Goal: Task Accomplishment & Management: Complete application form

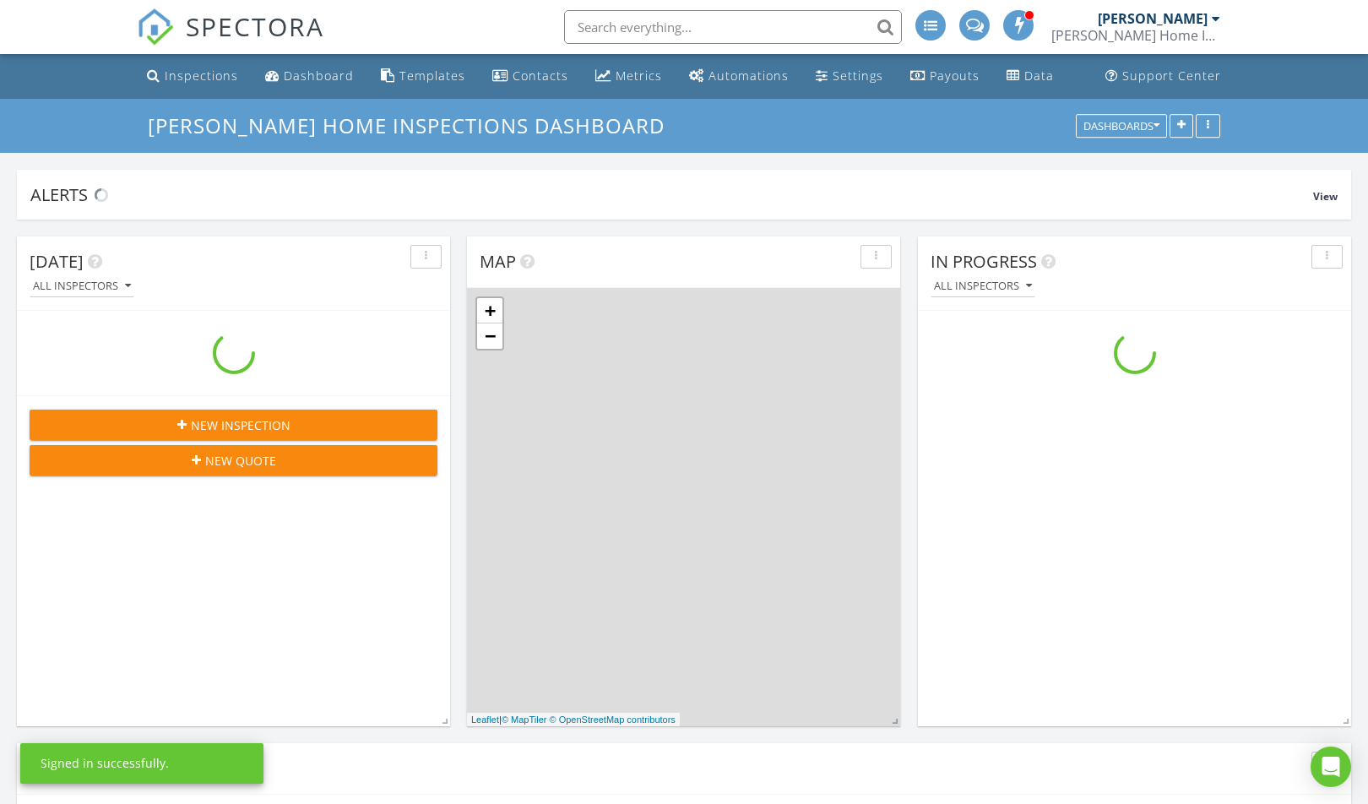
scroll to position [2112, 1394]
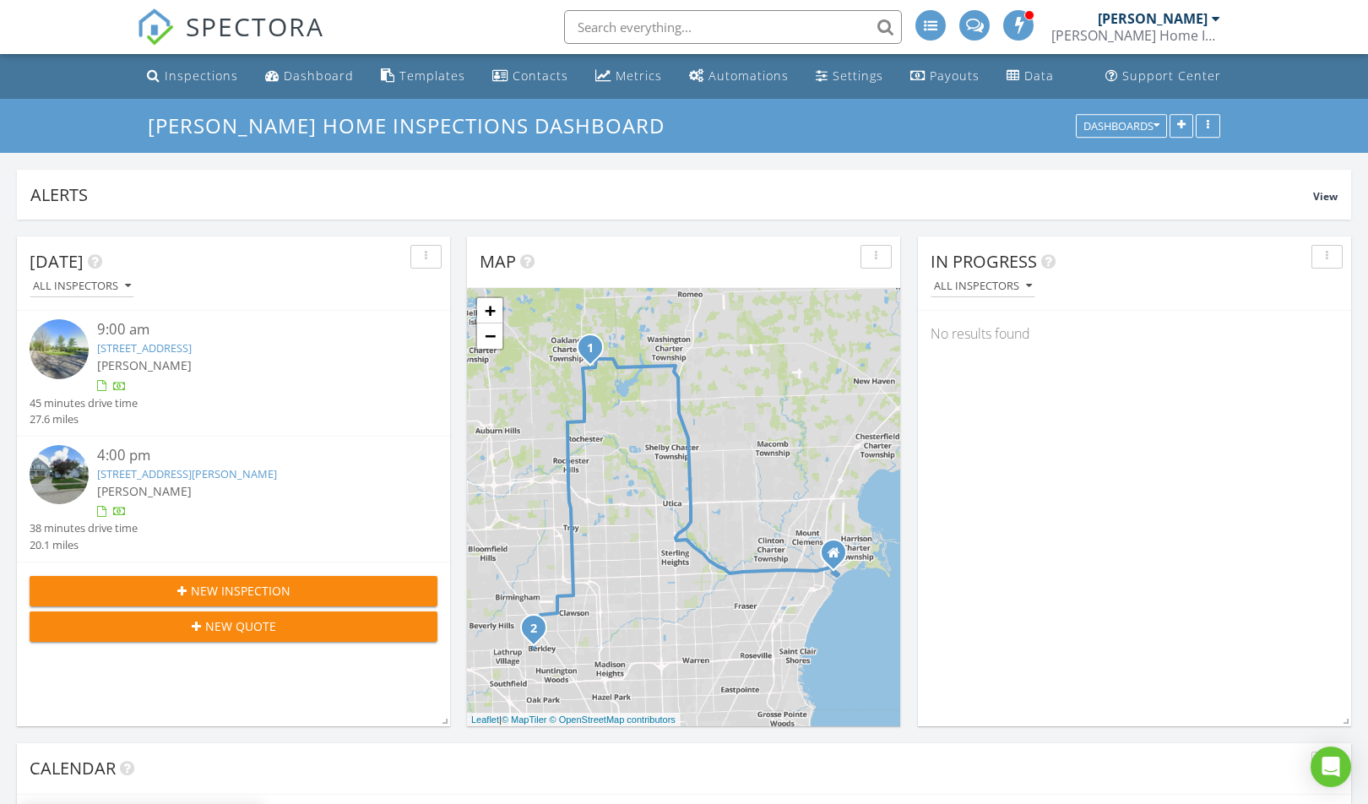
click at [298, 339] on div "9:00 am" at bounding box center [250, 329] width 306 height 21
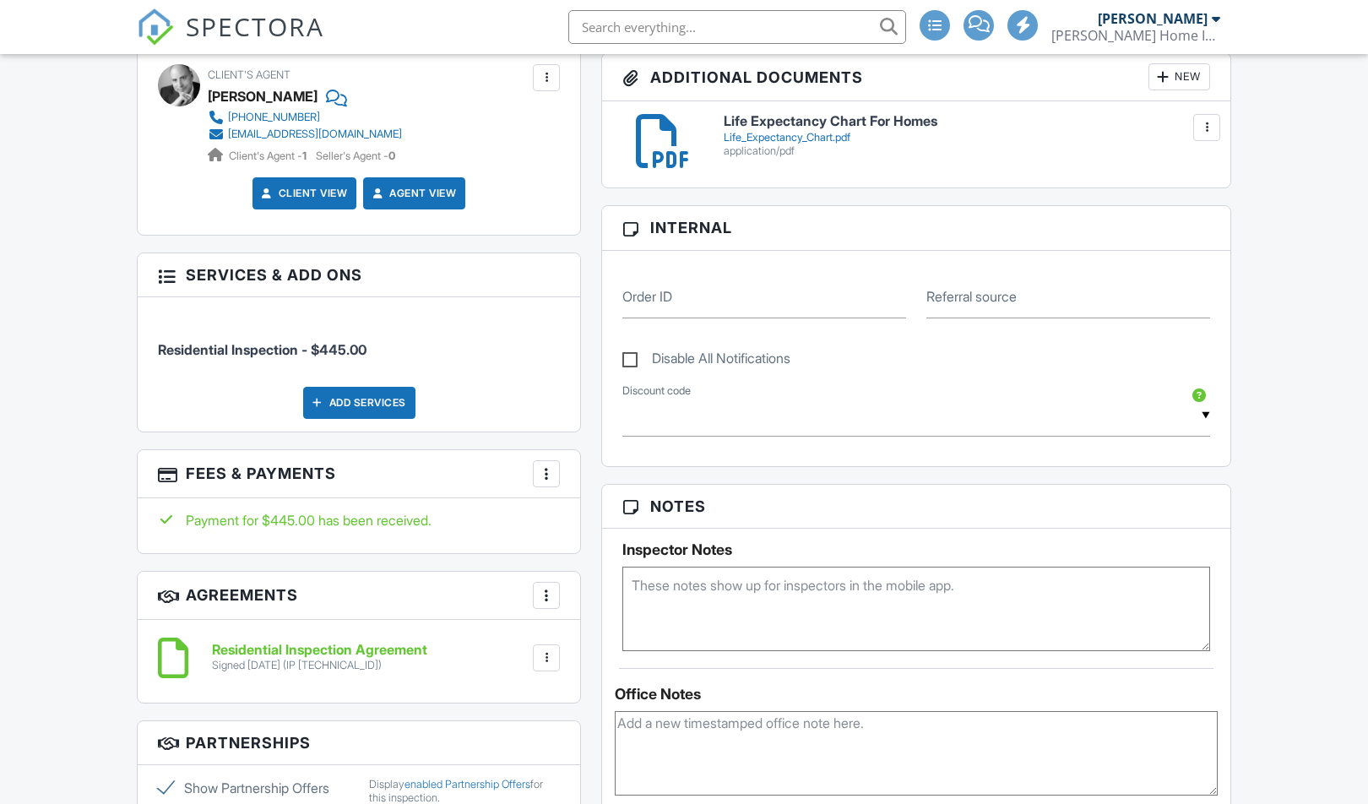
click at [551, 475] on div at bounding box center [546, 473] width 17 height 17
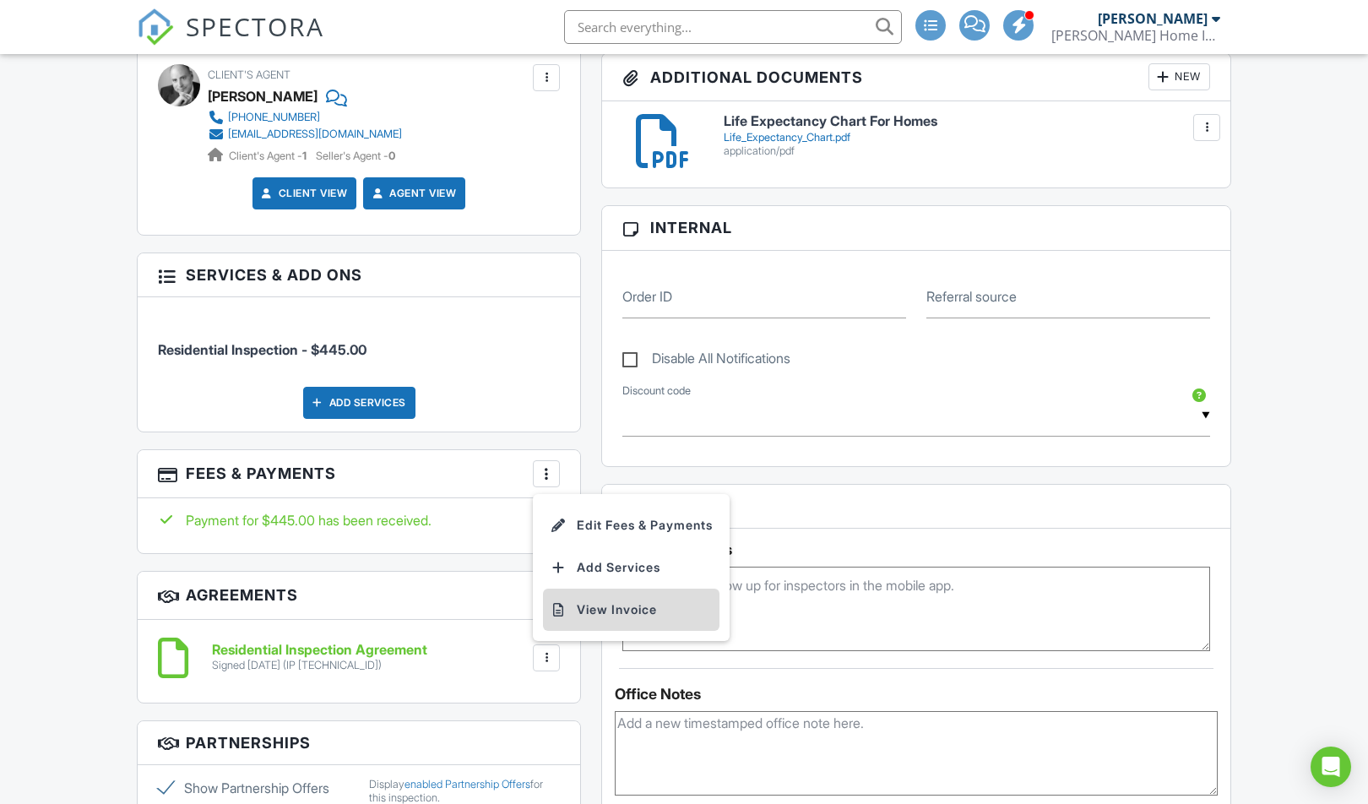
click at [594, 605] on li "View Invoice" at bounding box center [631, 610] width 176 height 42
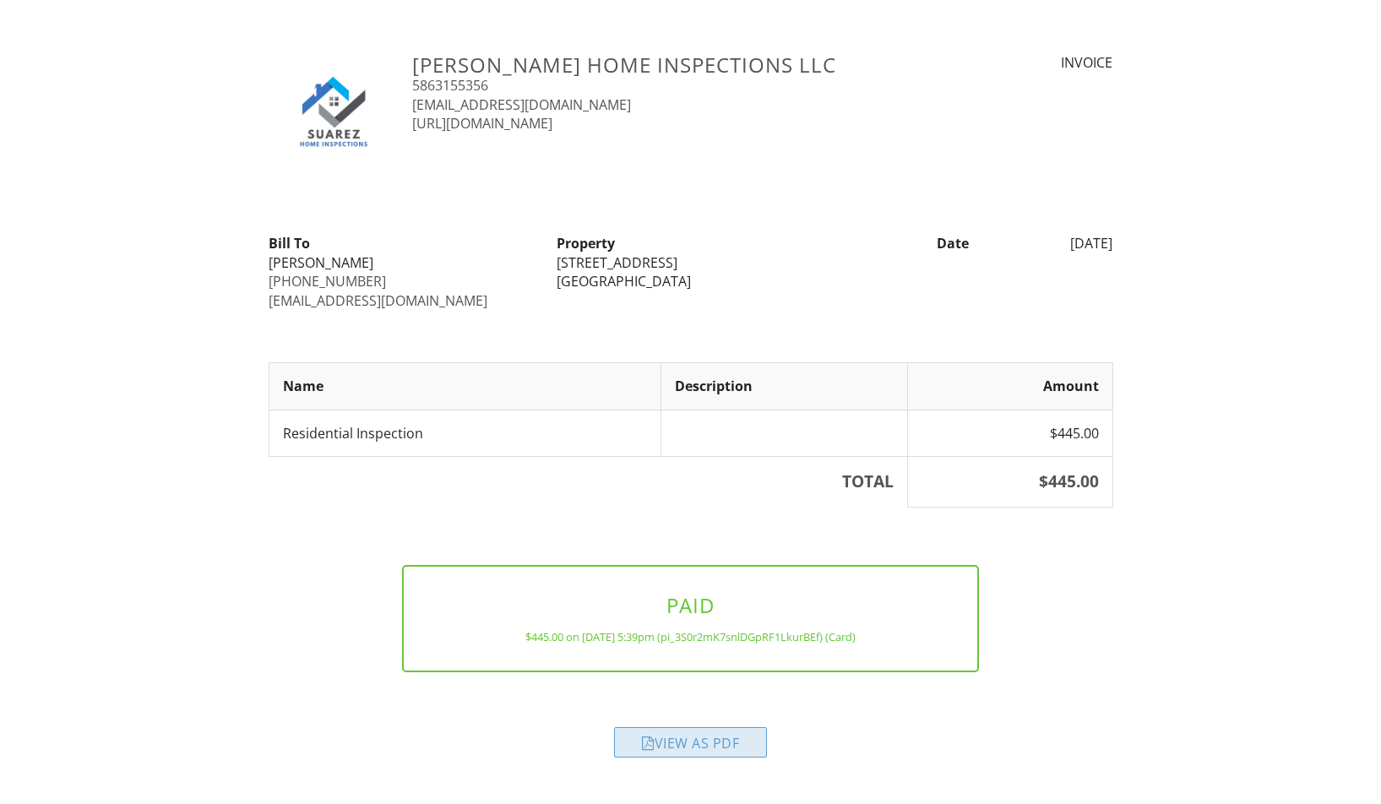
click at [710, 741] on div "View as PDF" at bounding box center [690, 742] width 153 height 30
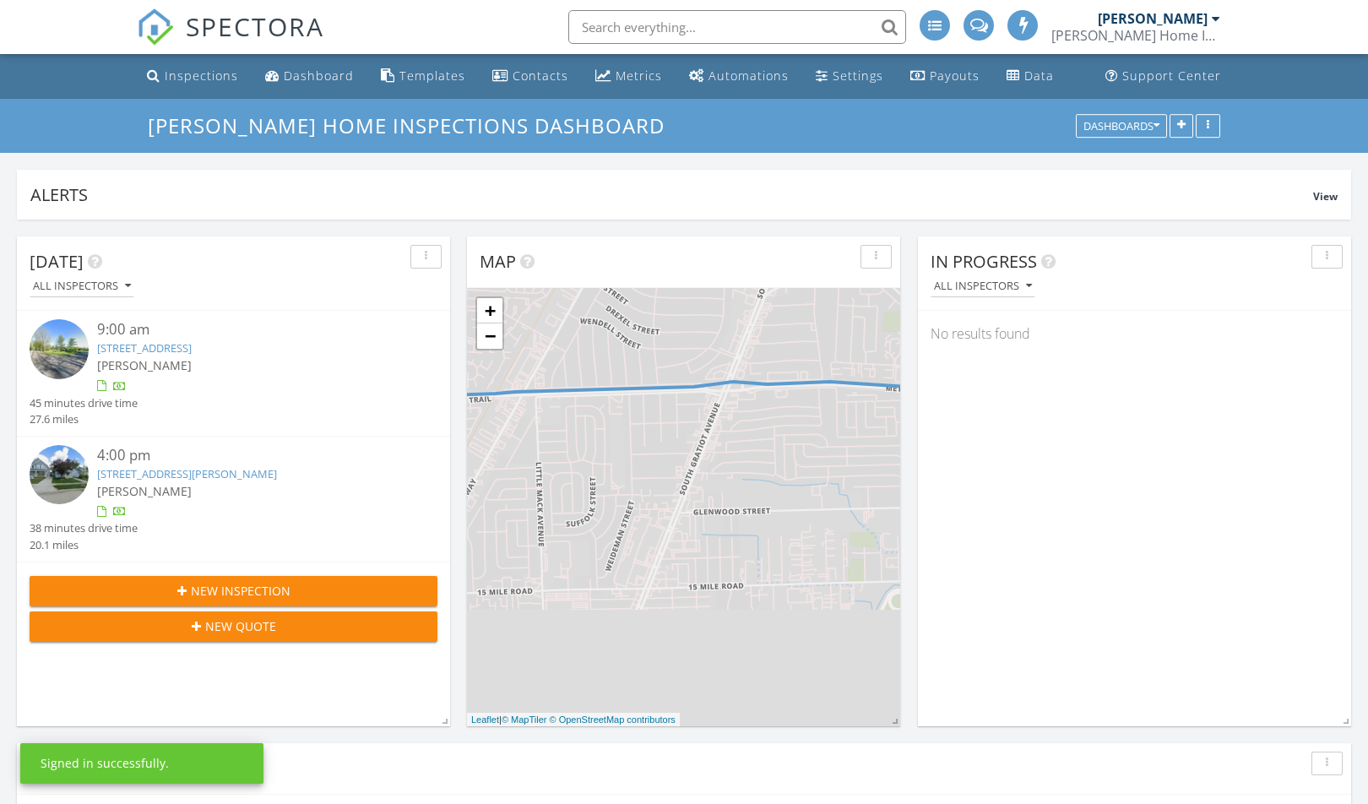
scroll to position [2112, 1394]
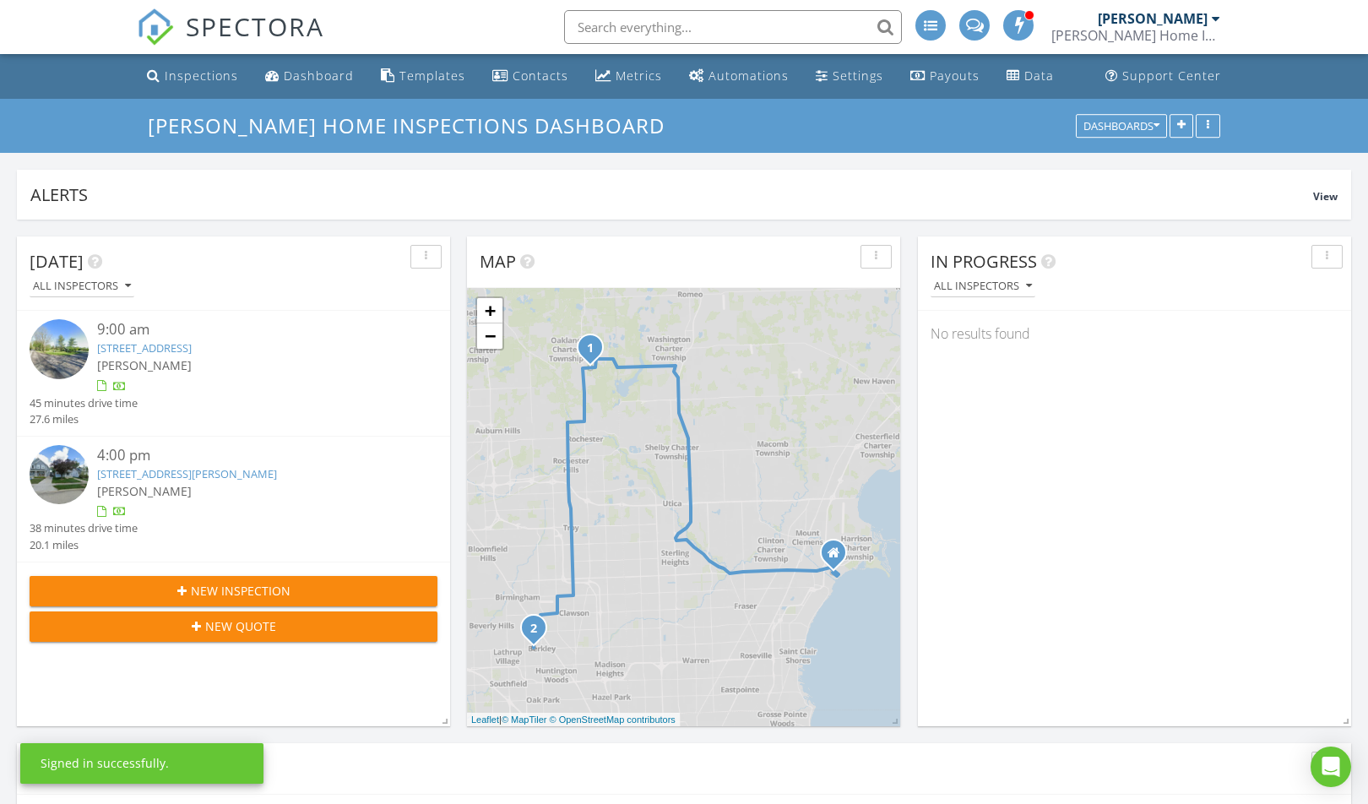
click at [231, 464] on div "4:00 pm" at bounding box center [250, 455] width 306 height 21
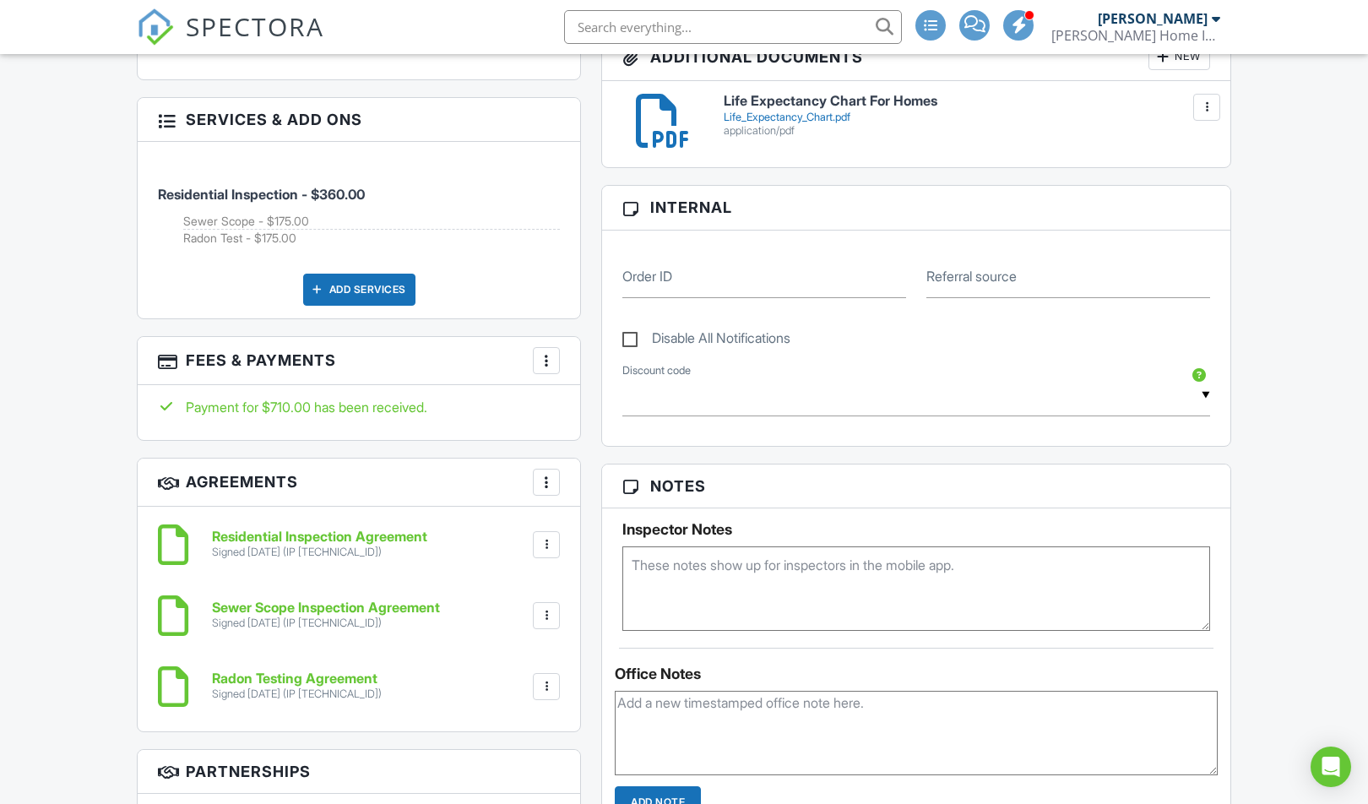
click at [540, 354] on div at bounding box center [546, 360] width 17 height 17
click at [607, 505] on li "View Invoice" at bounding box center [631, 496] width 176 height 42
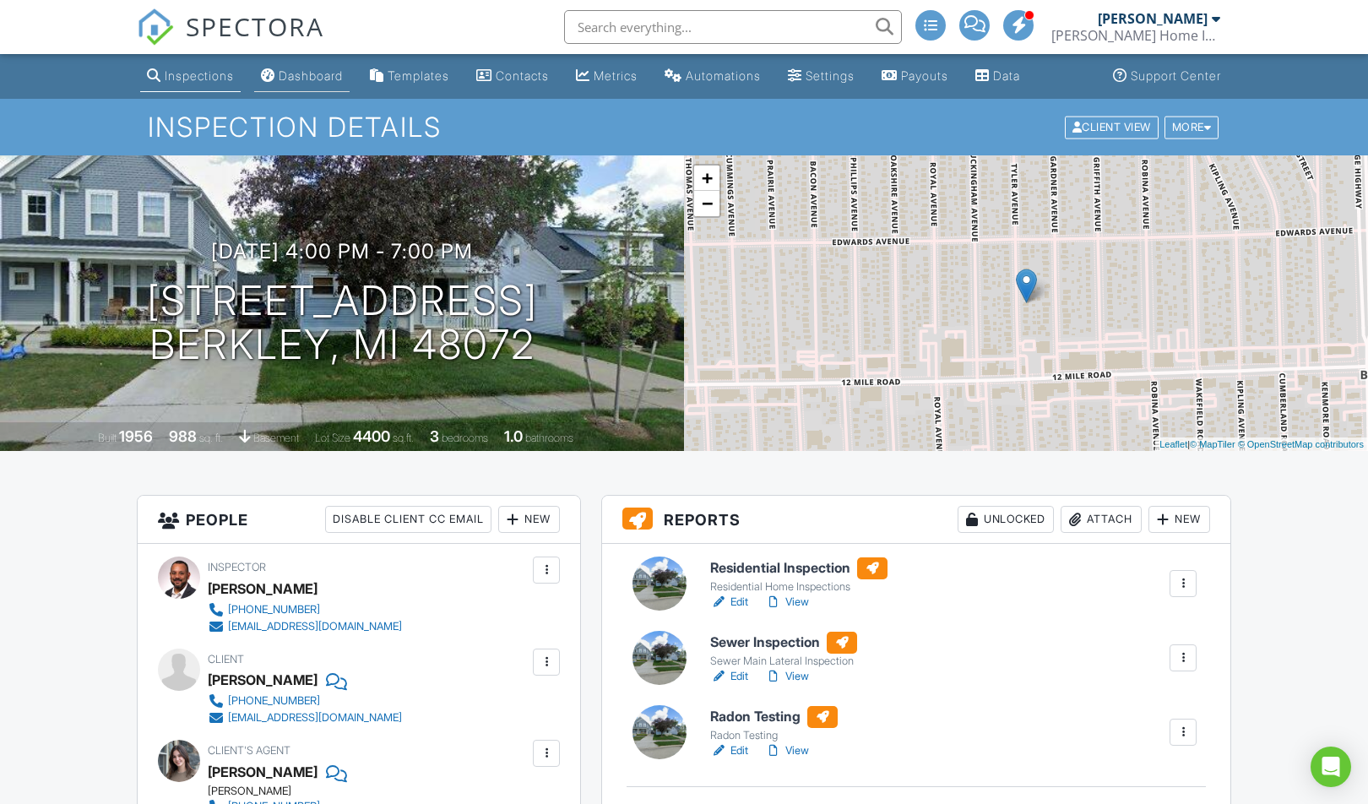
click at [322, 79] on div "Dashboard" at bounding box center [311, 75] width 64 height 14
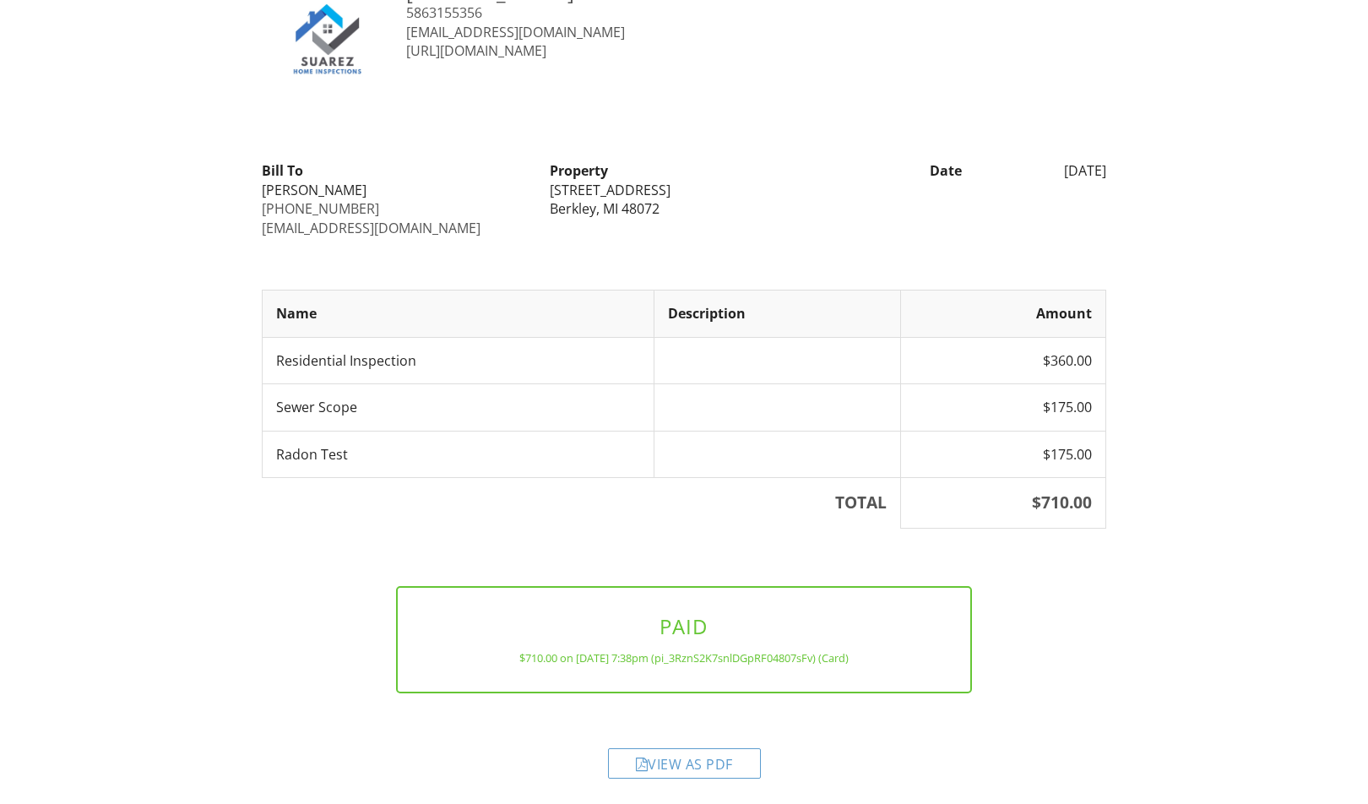
scroll to position [77, 0]
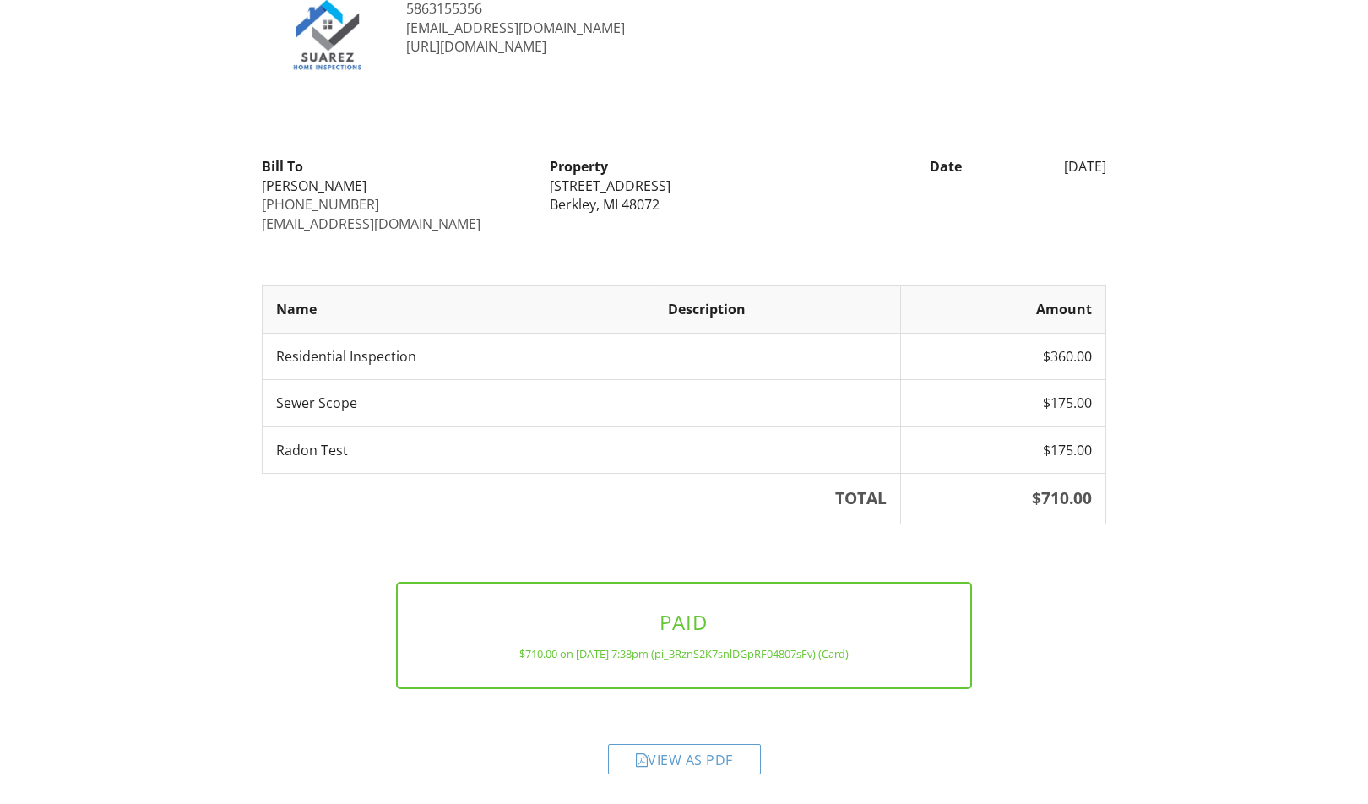
drag, startPoint x: 723, startPoint y: 754, endPoint x: 743, endPoint y: 735, distance: 27.5
click at [722, 754] on div "View as PDF" at bounding box center [684, 759] width 153 height 30
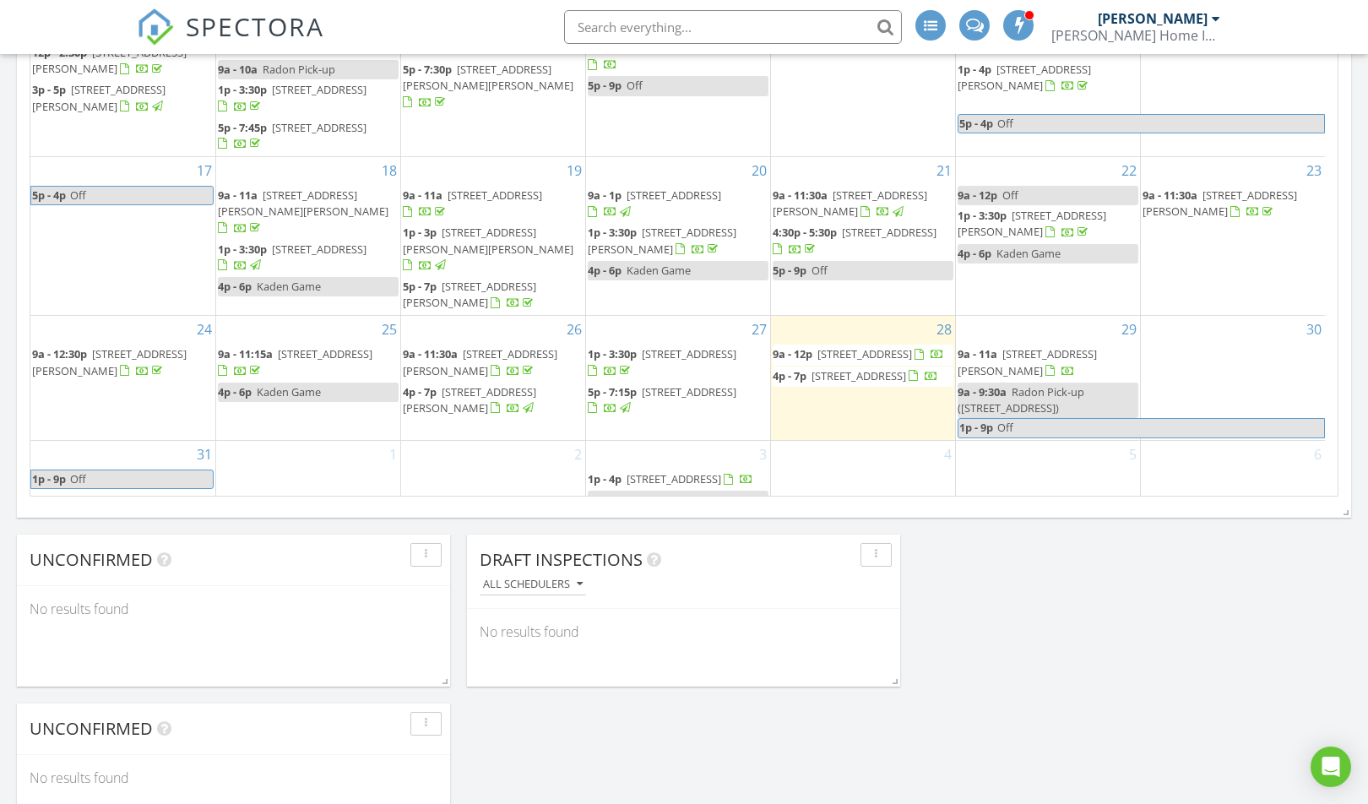
scroll to position [1098, 0]
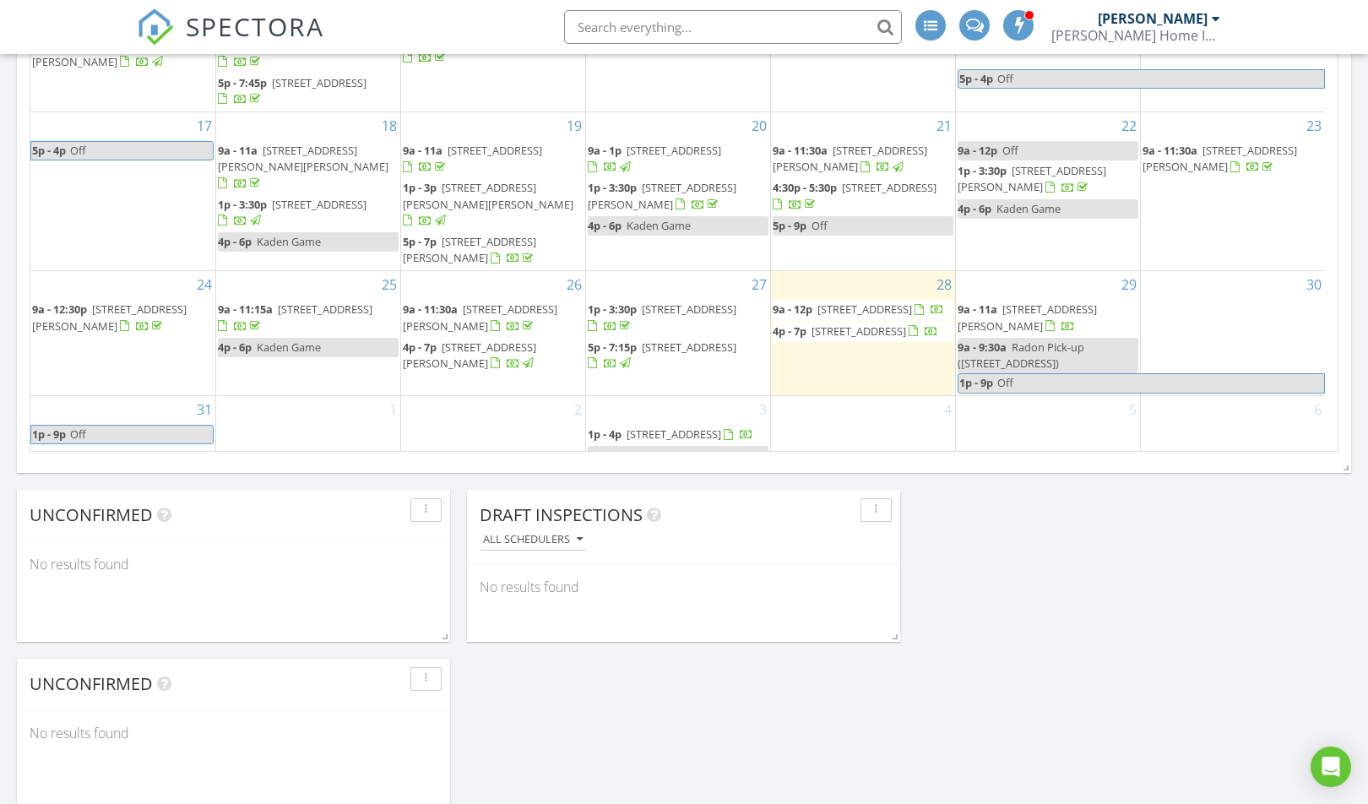
click at [149, 396] on div "31 1p - 9p Off 9a - 10:30a [STREET_ADDRESS]" at bounding box center [122, 440] width 185 height 88
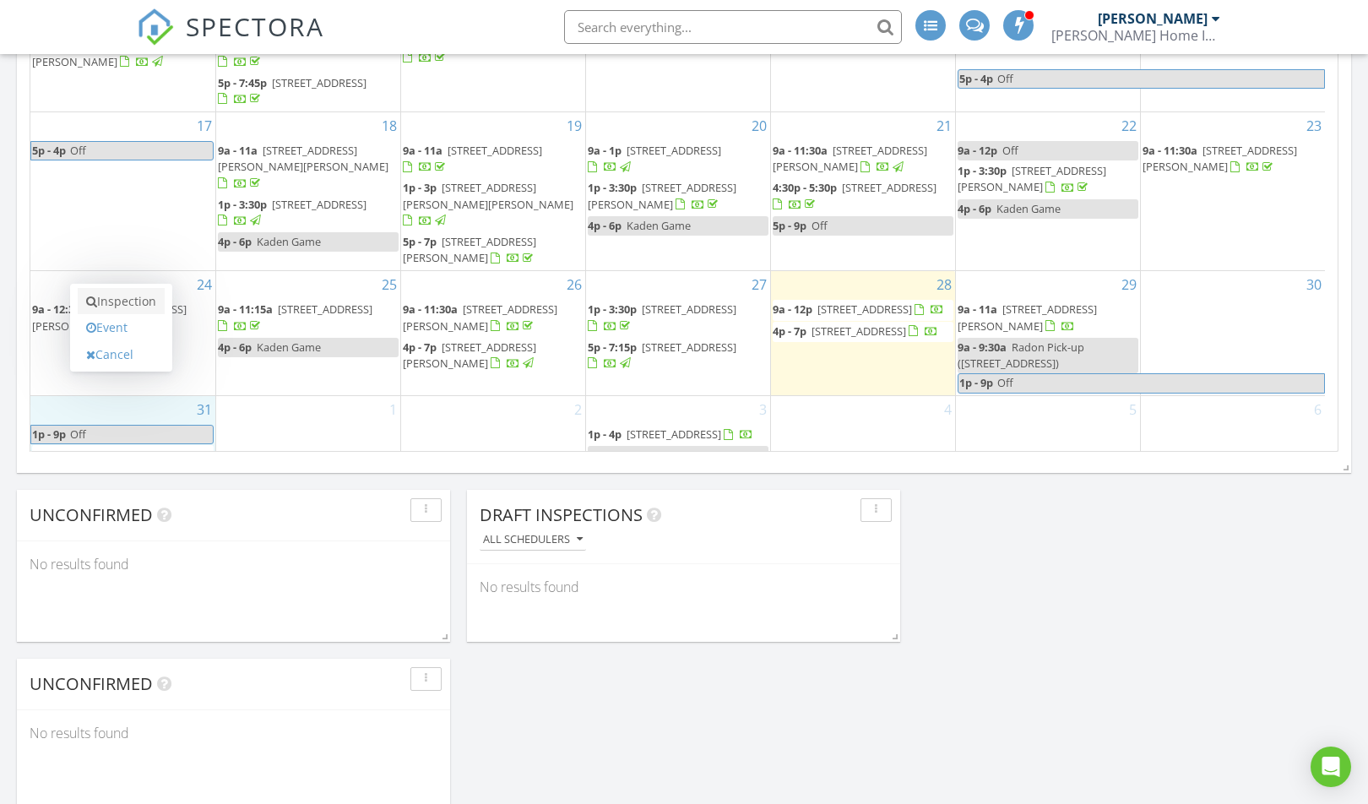
click at [130, 306] on link "Inspection" at bounding box center [121, 301] width 87 height 27
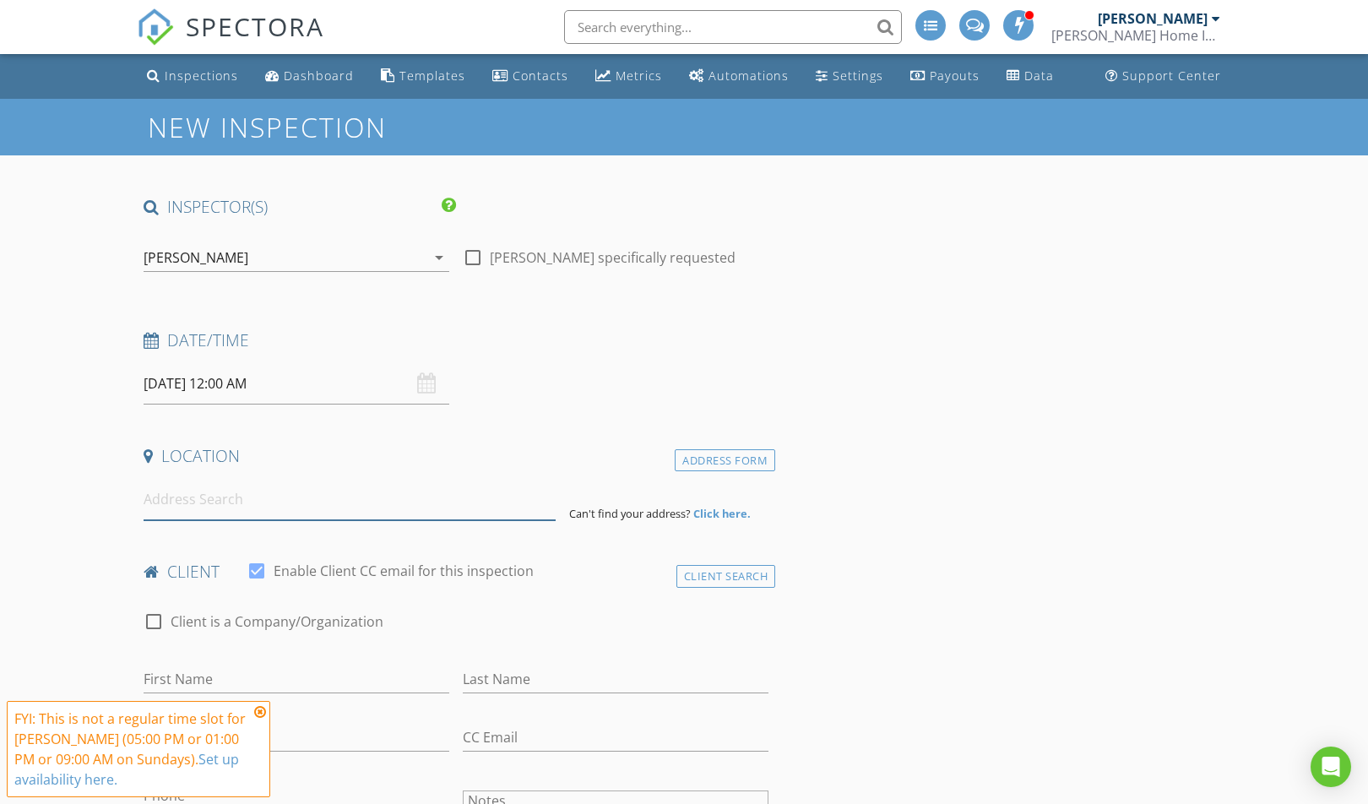
click at [251, 495] on input at bounding box center [350, 499] width 412 height 41
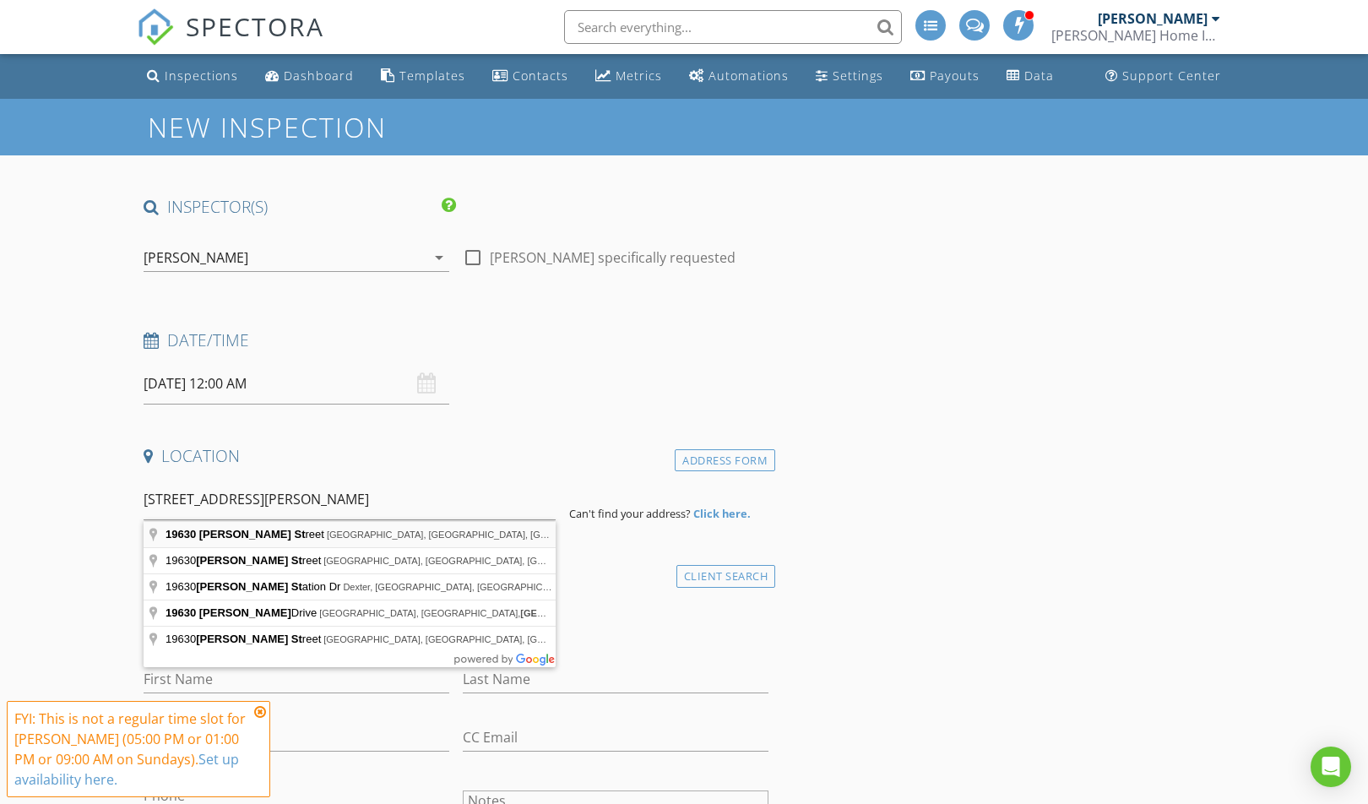
type input "19630 Webster Street, Clinton Township, MI, USA"
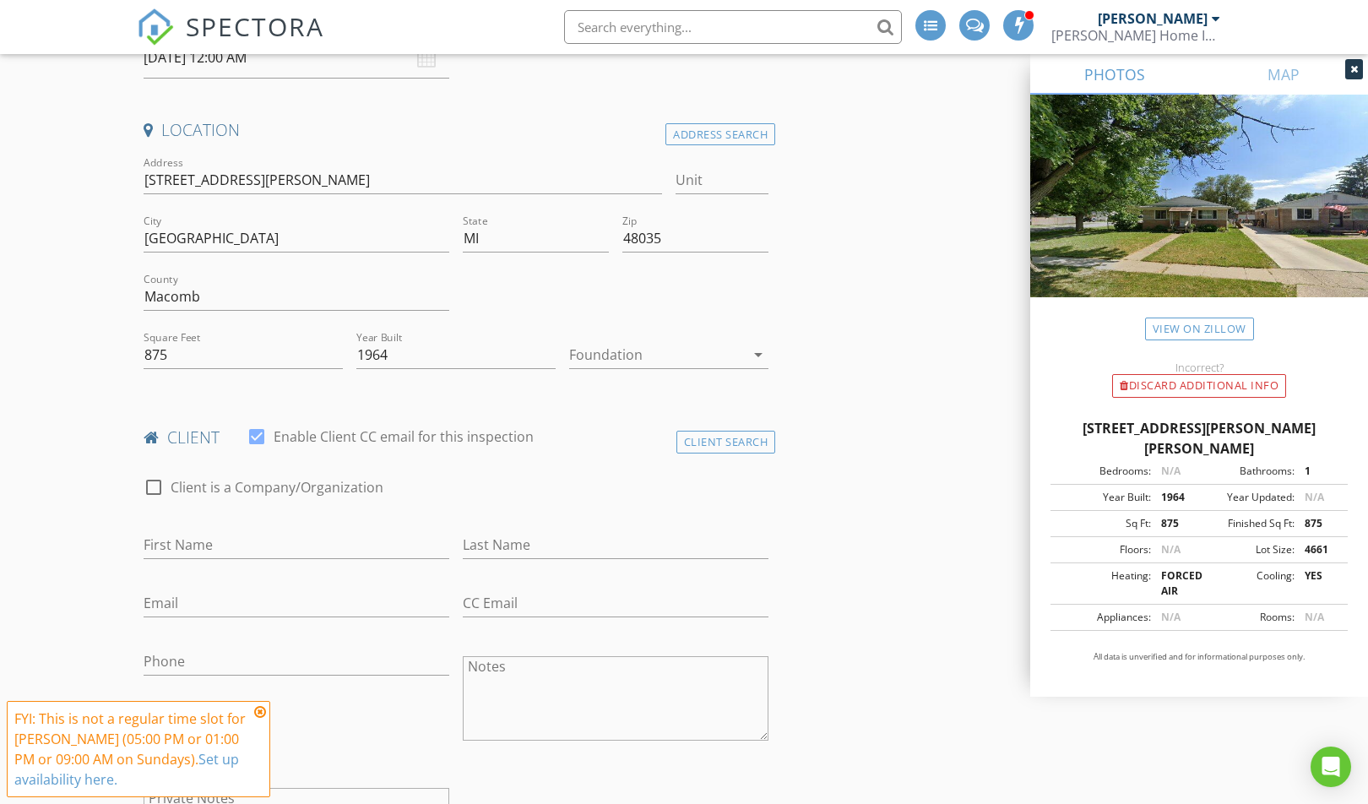
scroll to position [338, 0]
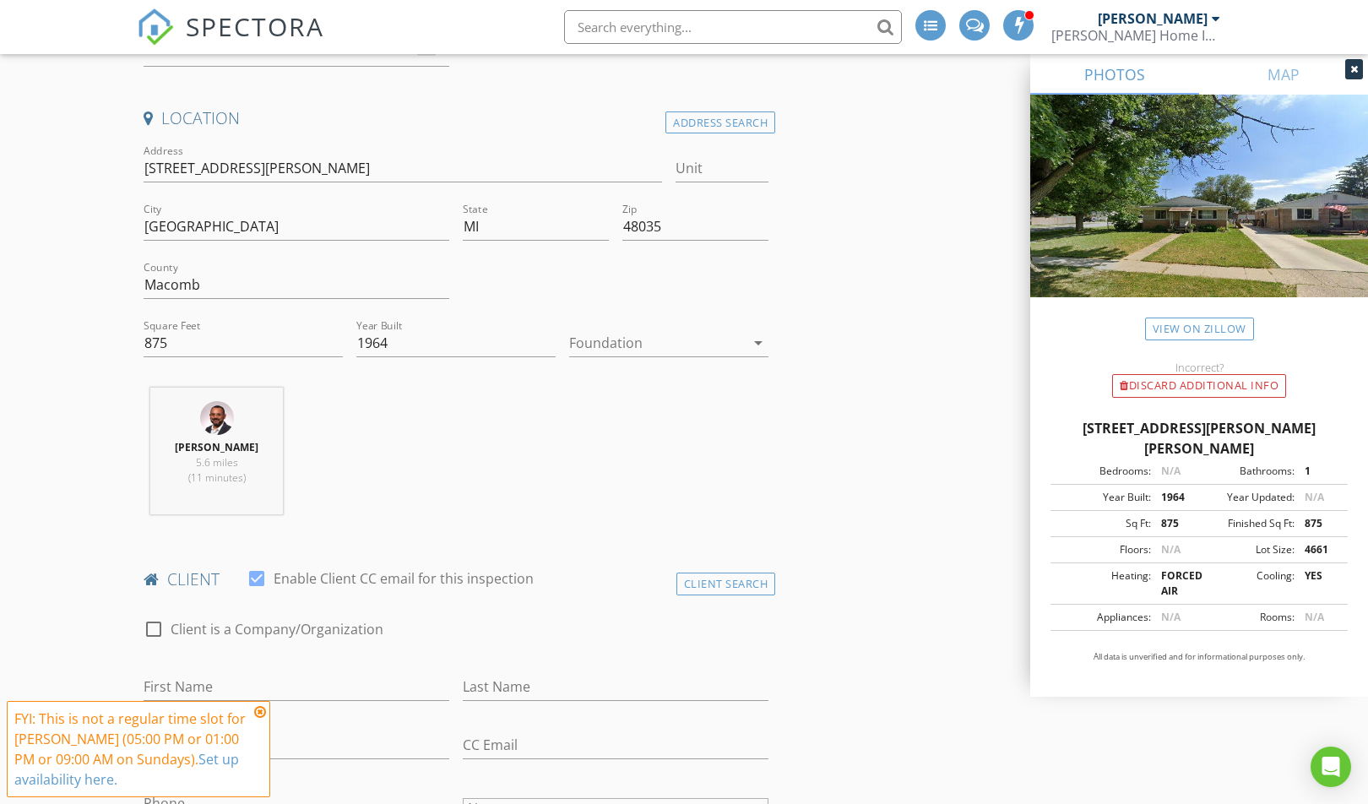
click at [594, 350] on div at bounding box center [657, 342] width 176 height 27
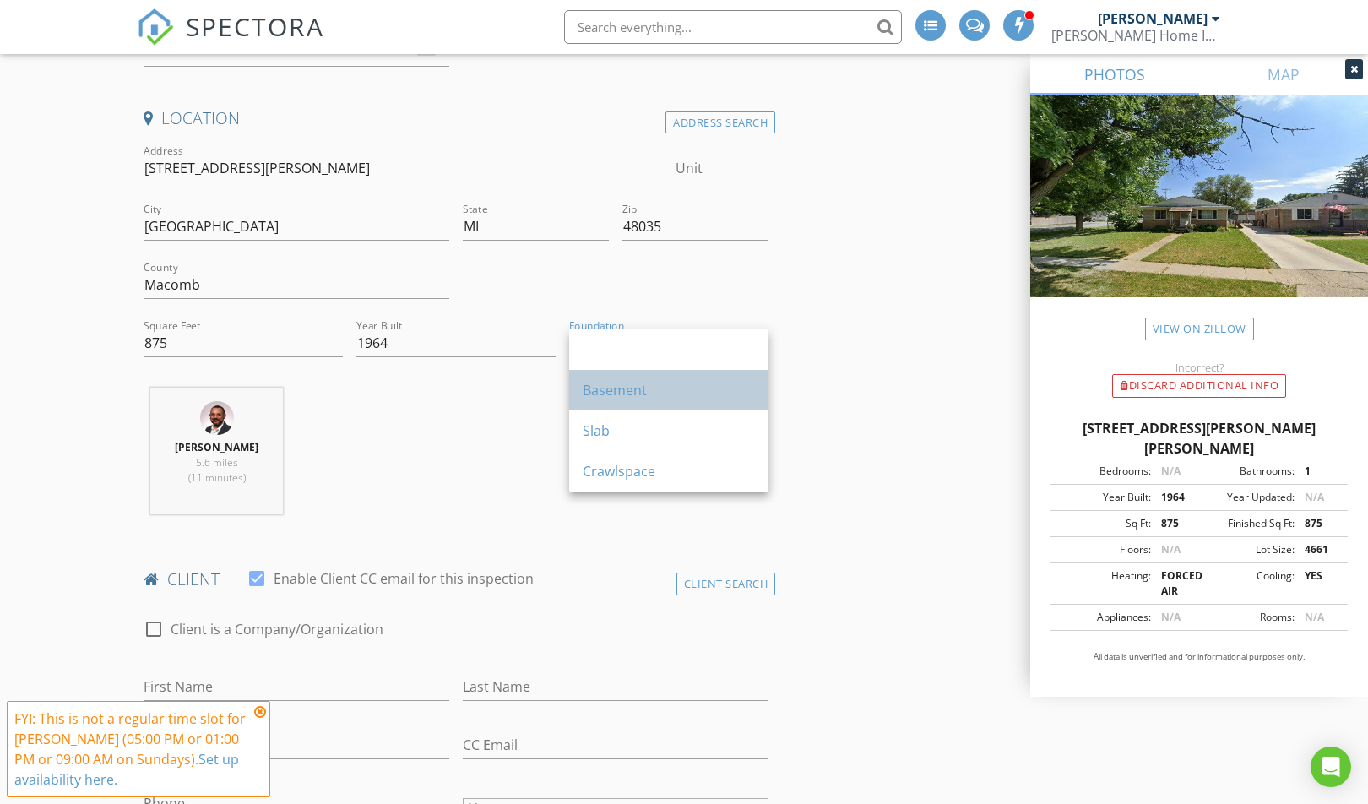
click at [599, 380] on div "Basement" at bounding box center [669, 390] width 172 height 20
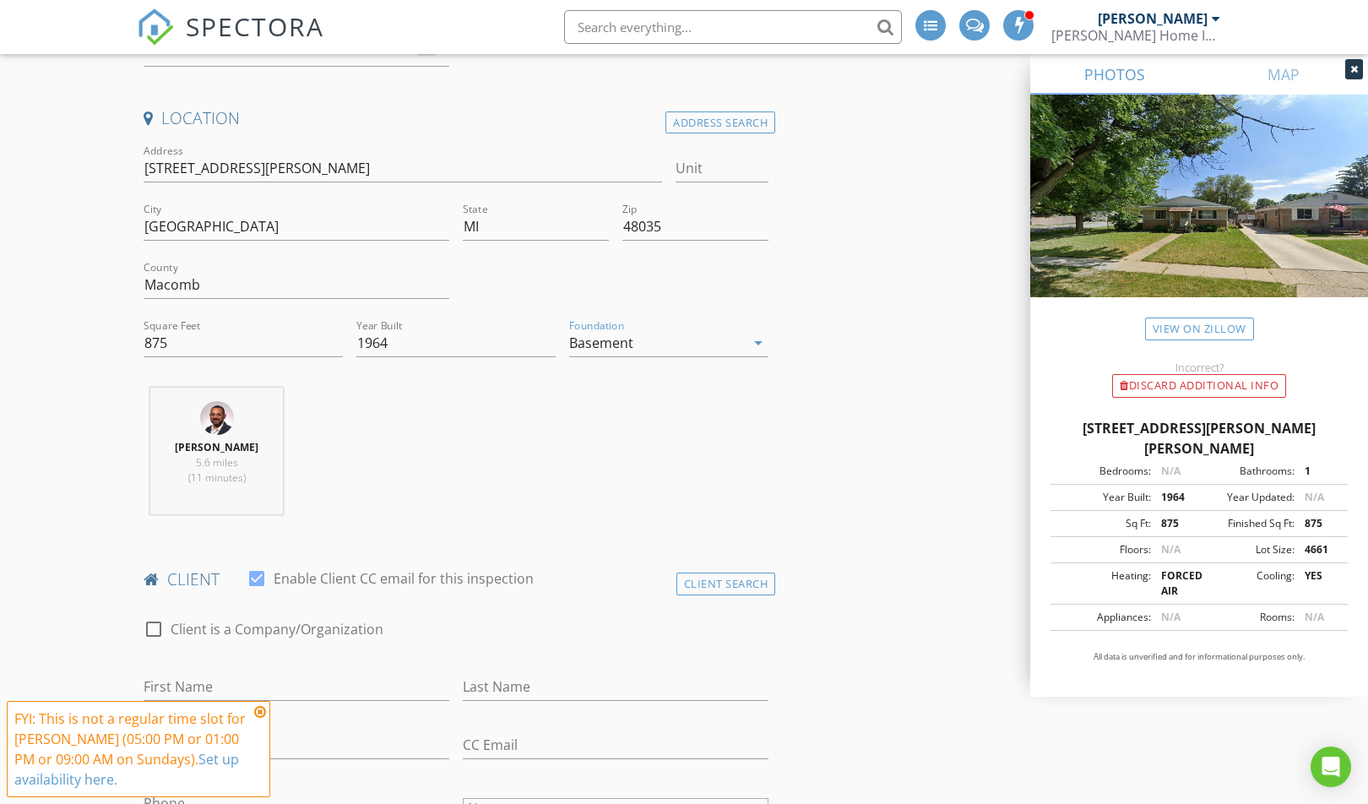
click at [393, 518] on div "Jay Suarez 5.6 miles (11 minutes)" at bounding box center [456, 458] width 638 height 140
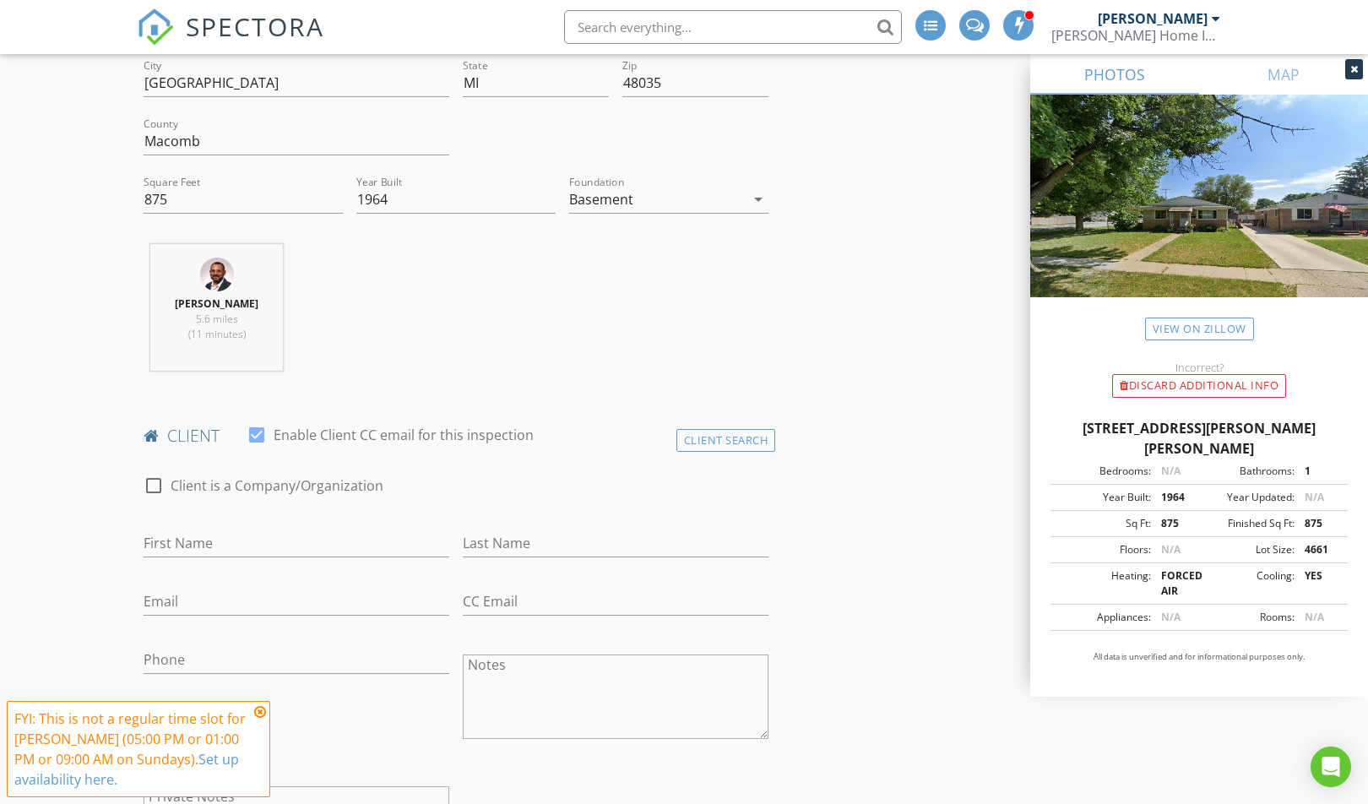
scroll to position [760, 0]
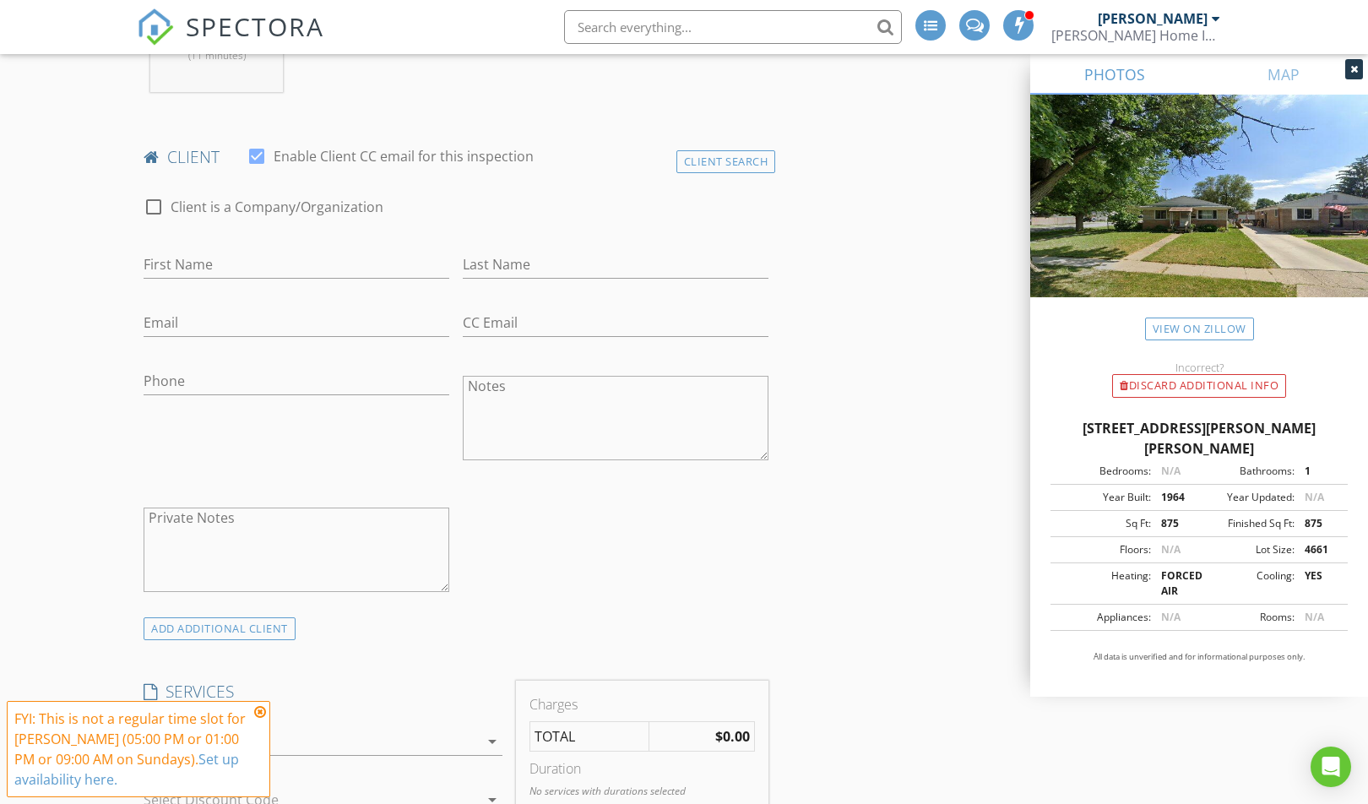
drag, startPoint x: 262, startPoint y: 713, endPoint x: 277, endPoint y: 654, distance: 60.2
click at [263, 713] on icon at bounding box center [260, 712] width 12 height 14
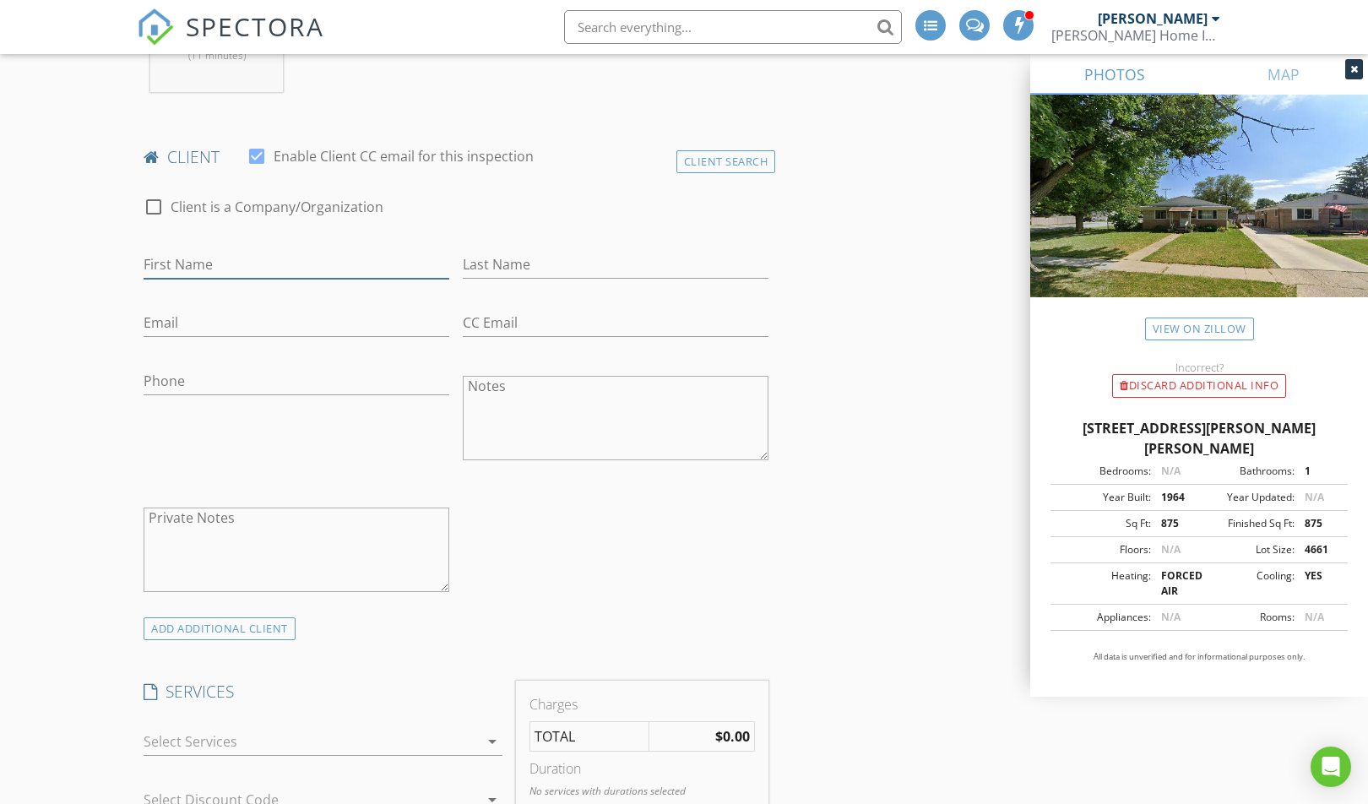
click at [240, 264] on input "First Name" at bounding box center [297, 265] width 306 height 28
type input "Breana"
type input "Zabaroni"
drag, startPoint x: 240, startPoint y: 264, endPoint x: 132, endPoint y: 271, distance: 108.3
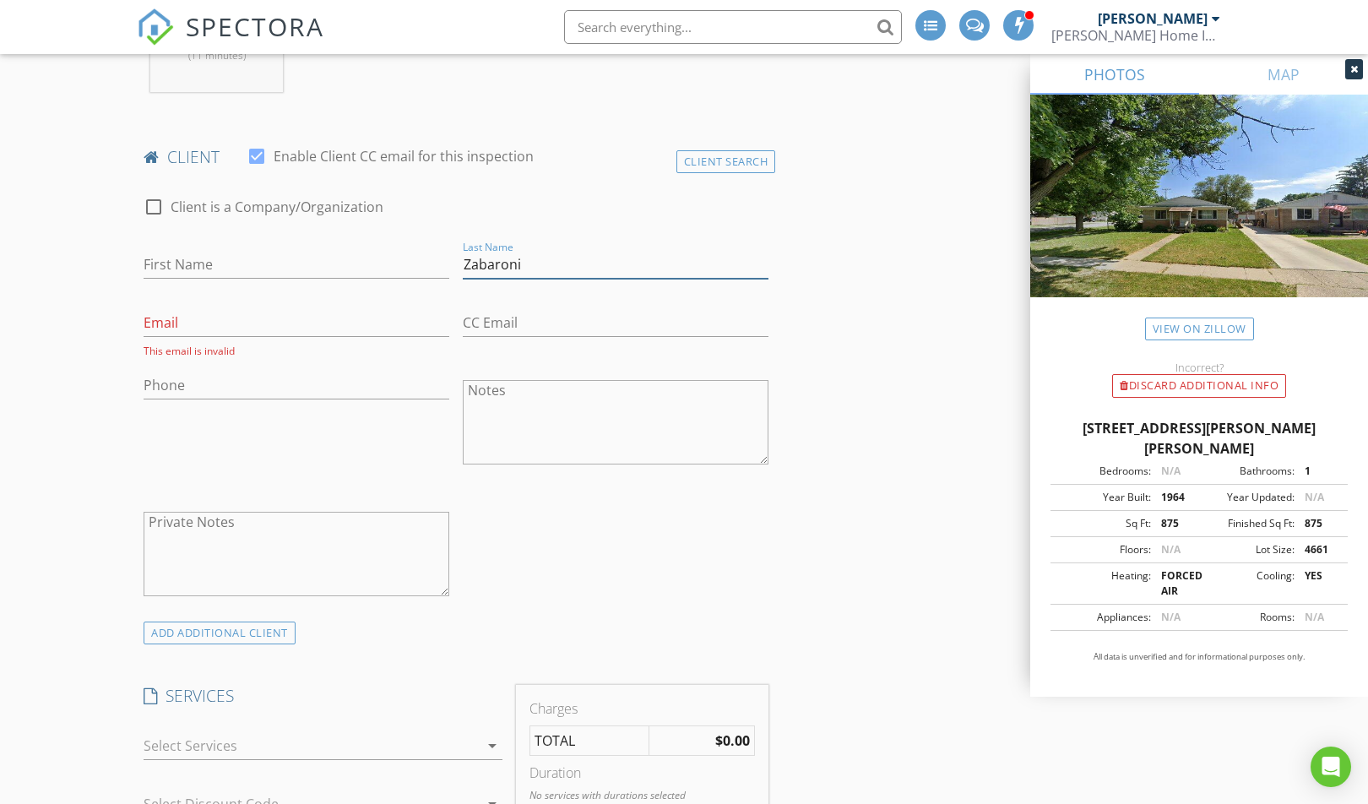
drag, startPoint x: 552, startPoint y: 258, endPoint x: 461, endPoint y: 270, distance: 92.1
click at [461, 270] on div "Last Name Zabaroni" at bounding box center [615, 266] width 319 height 58
click at [730, 171] on div "Client Search" at bounding box center [726, 161] width 100 height 23
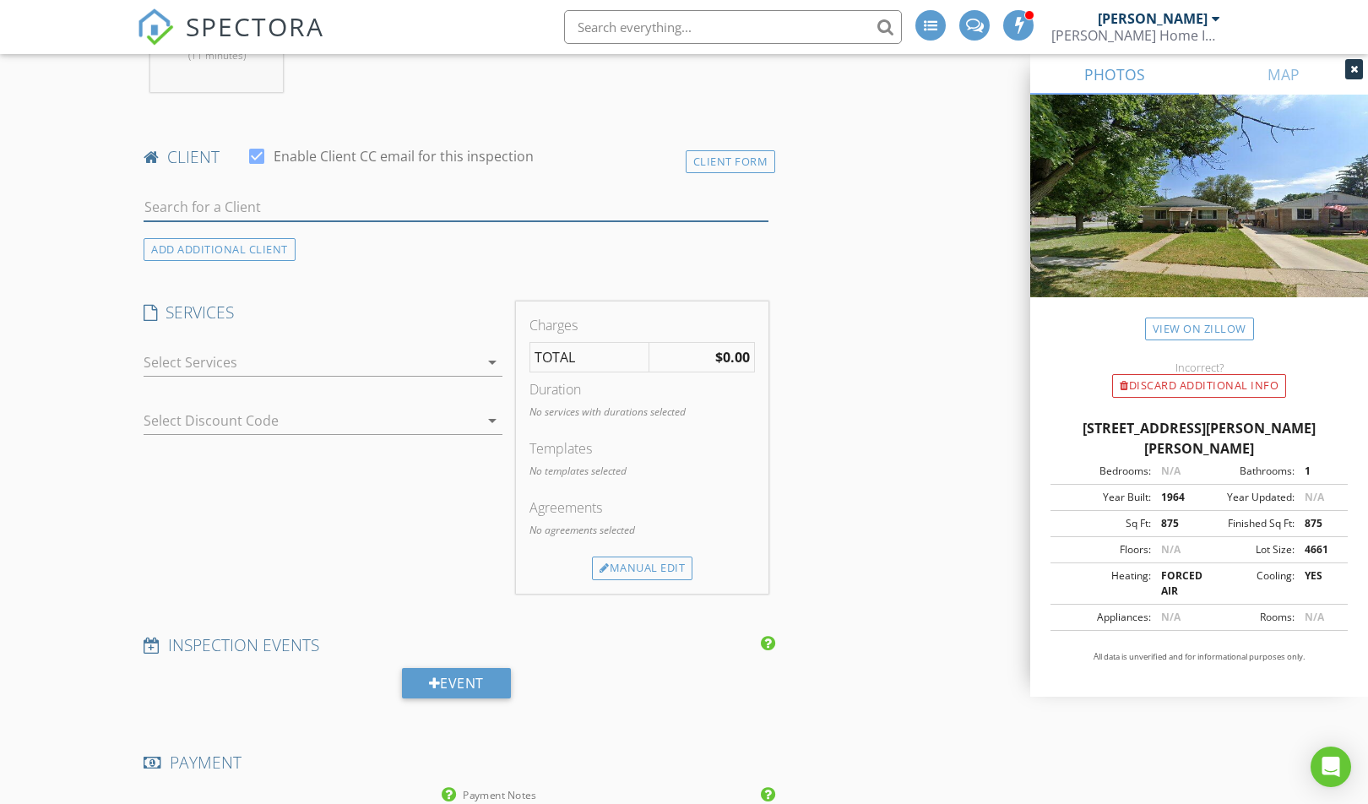
click at [472, 215] on input "text" at bounding box center [456, 207] width 625 height 28
type input "B"
click at [263, 247] on div "ADD ADDITIONAL client" at bounding box center [220, 249] width 152 height 23
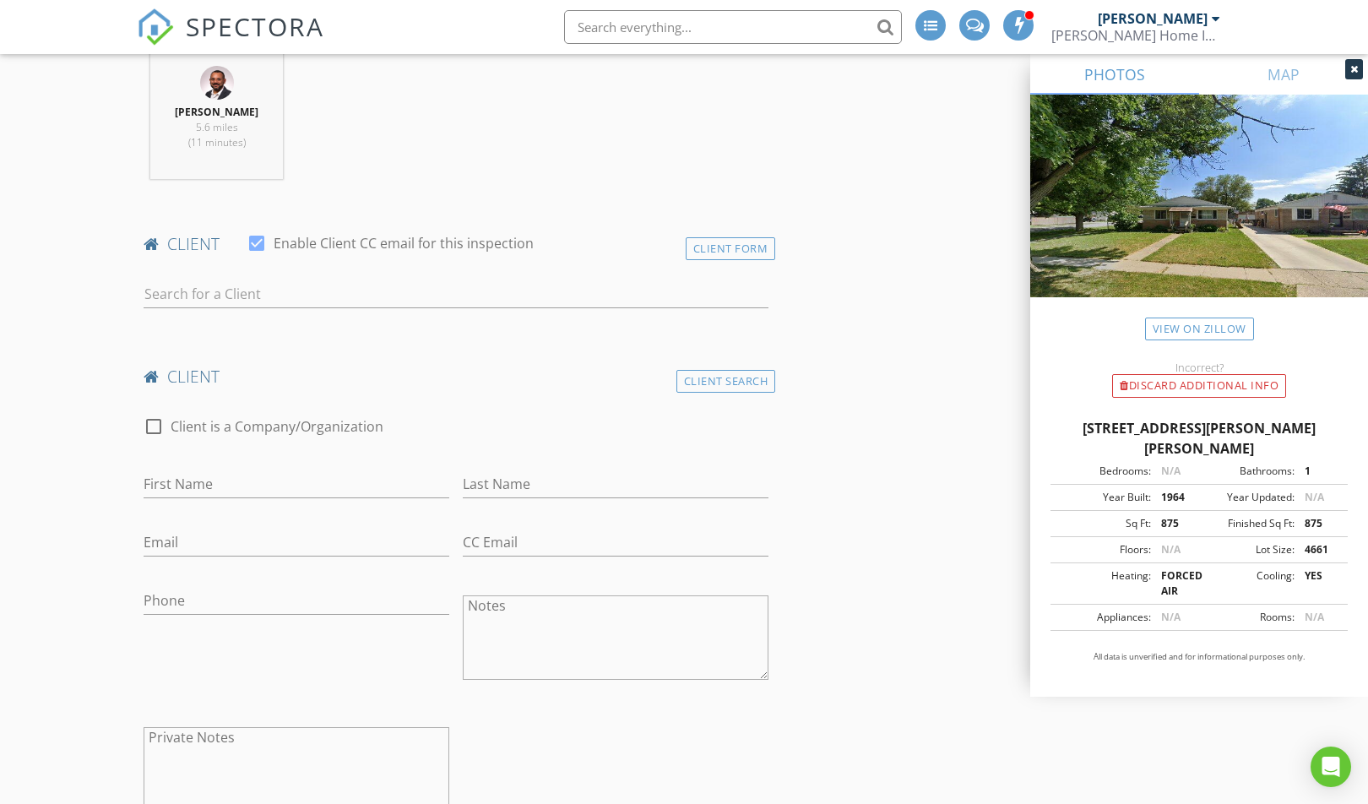
scroll to position [675, 0]
click at [693, 256] on div "Client Form" at bounding box center [731, 246] width 90 height 23
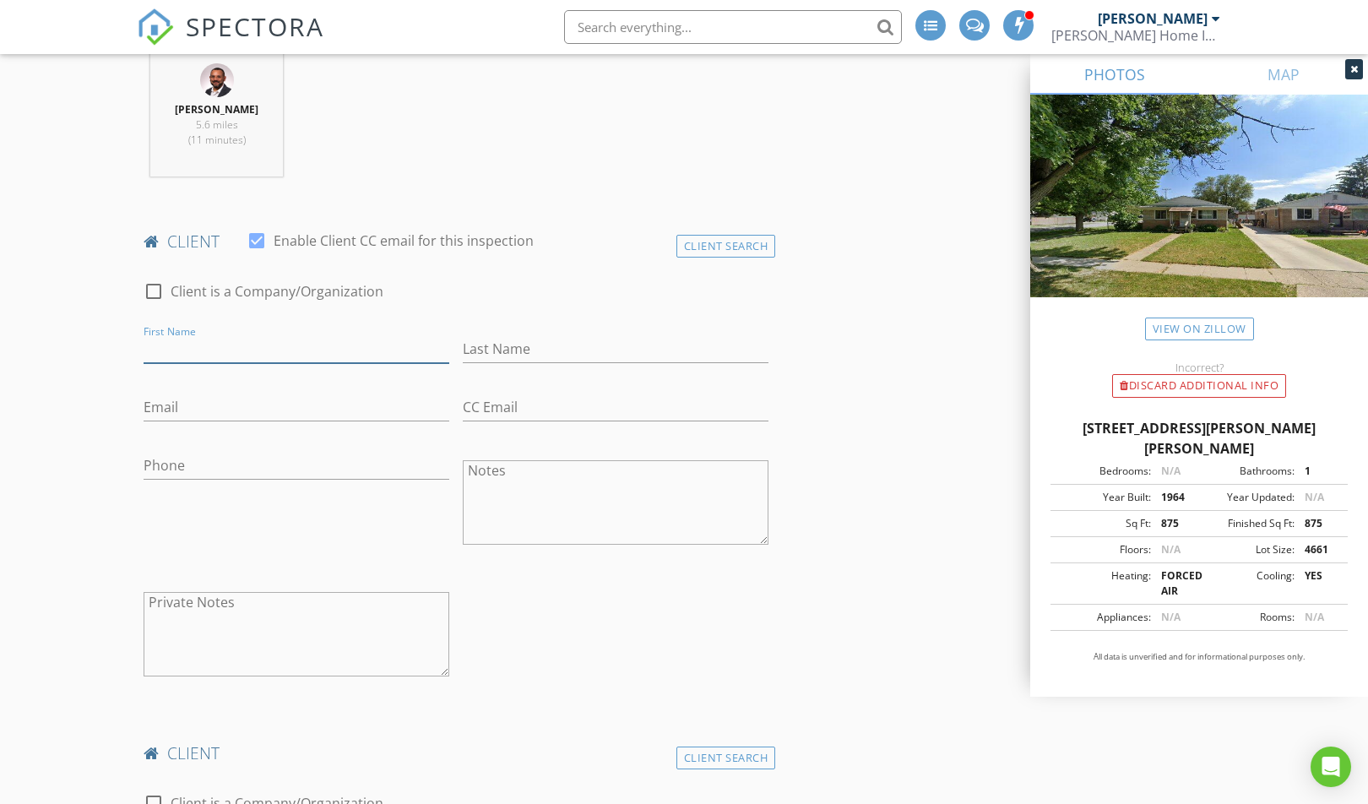
click at [279, 343] on input "First Name" at bounding box center [297, 349] width 306 height 28
type input "[PERSON_NAME]"
type input "Zabaroni"
type input "[EMAIL_ADDRESS][DOMAIN_NAME]"
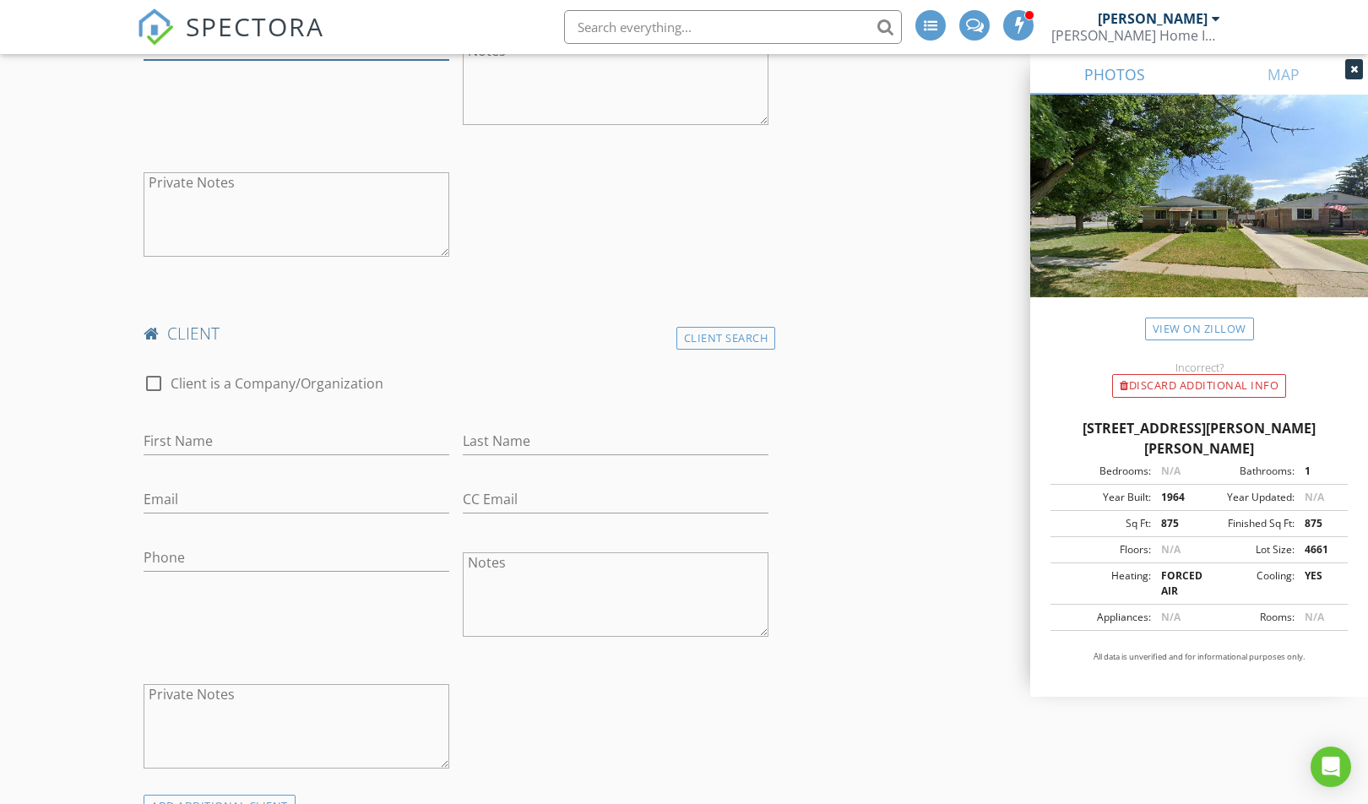
scroll to position [1351, 0]
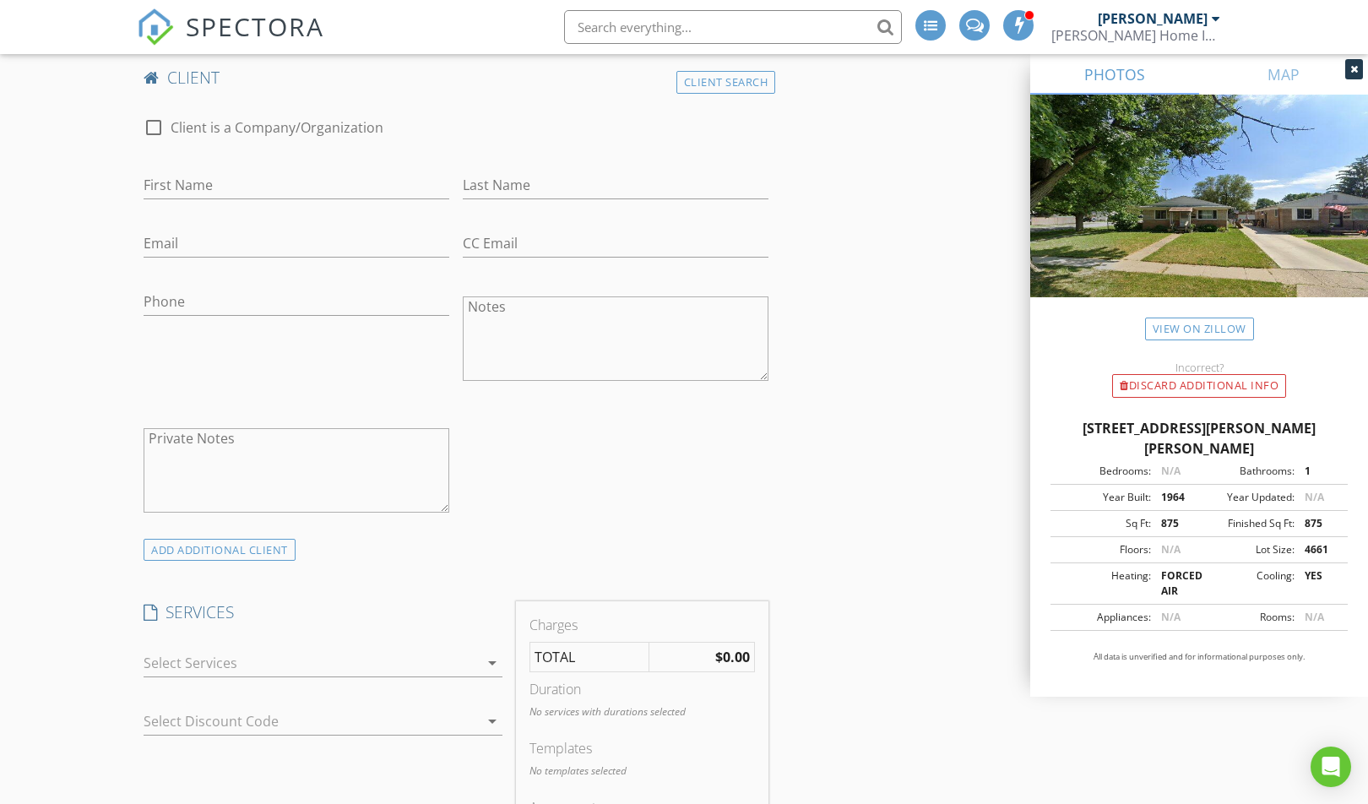
type input "[PHONE_NUMBER]"
click at [389, 670] on div at bounding box center [311, 662] width 335 height 27
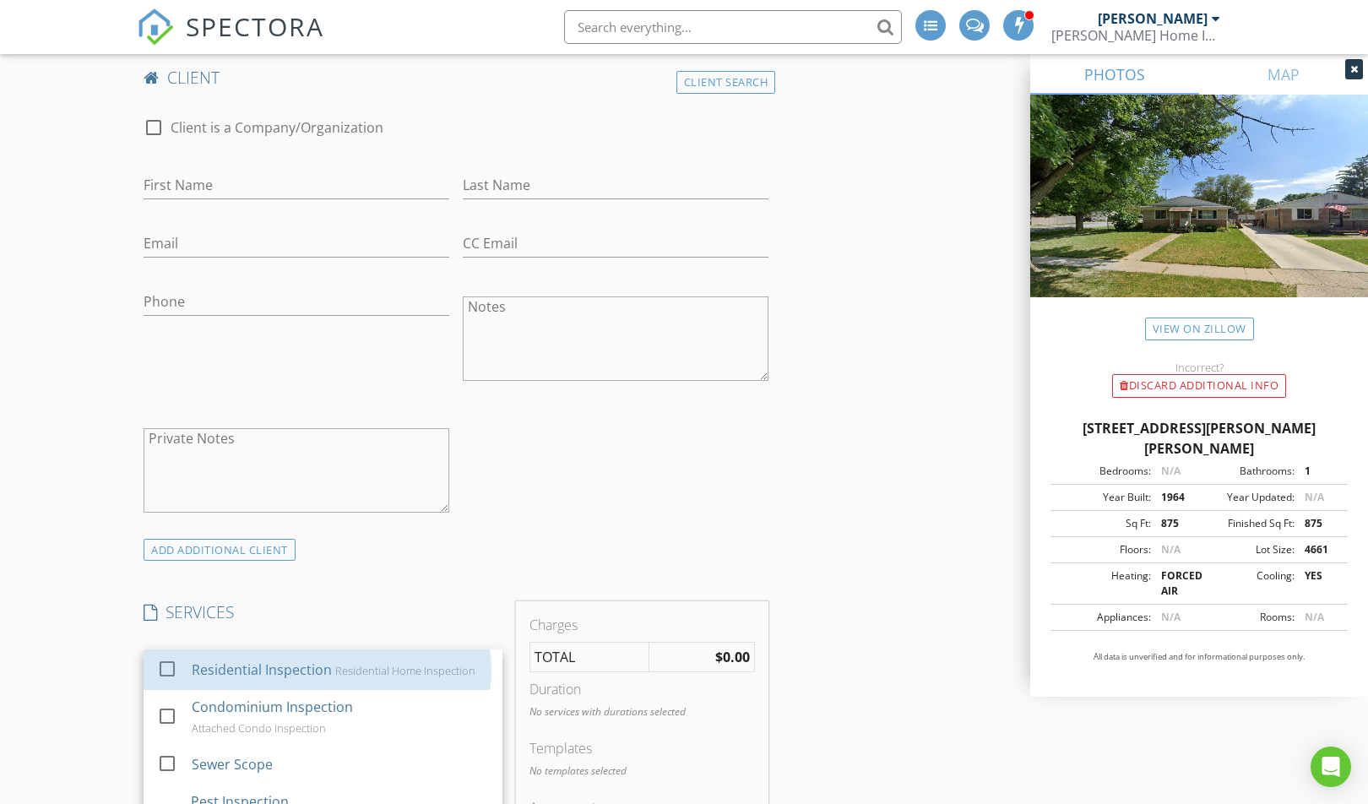
click at [389, 670] on div "Residential Home Inspection" at bounding box center [405, 671] width 140 height 14
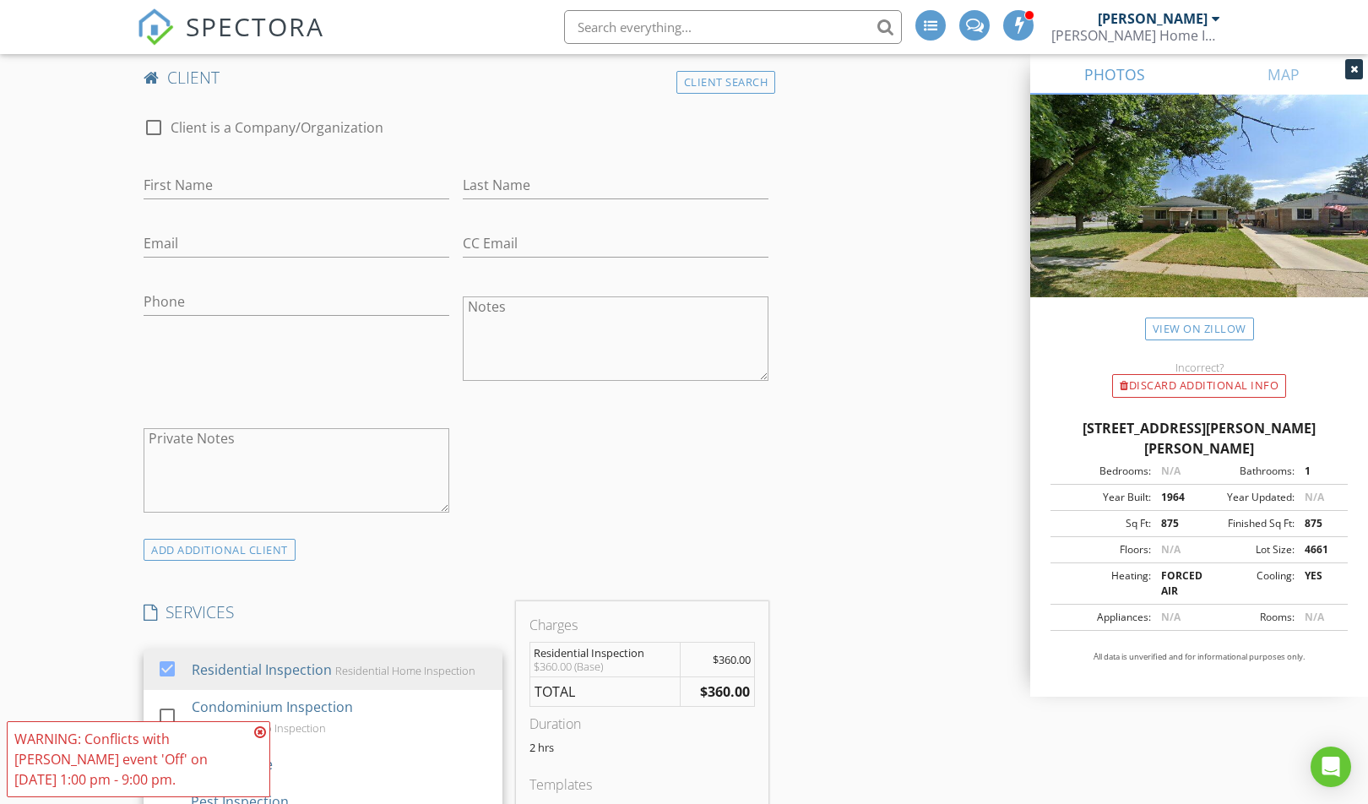
click at [707, 502] on div "check_box_outline_blank Client is a Company/Organization First Name Last Name E…" at bounding box center [456, 318] width 638 height 437
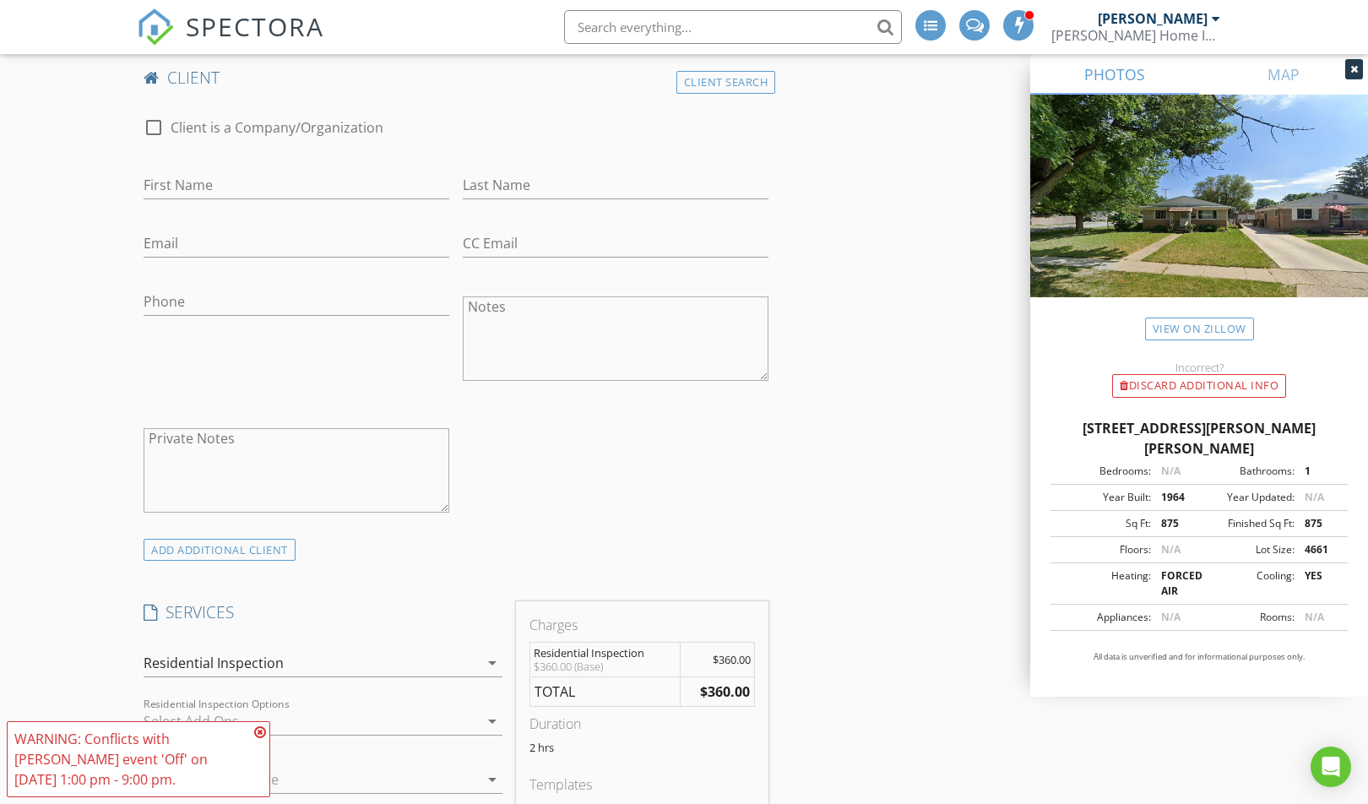
click at [263, 731] on icon at bounding box center [260, 732] width 12 height 14
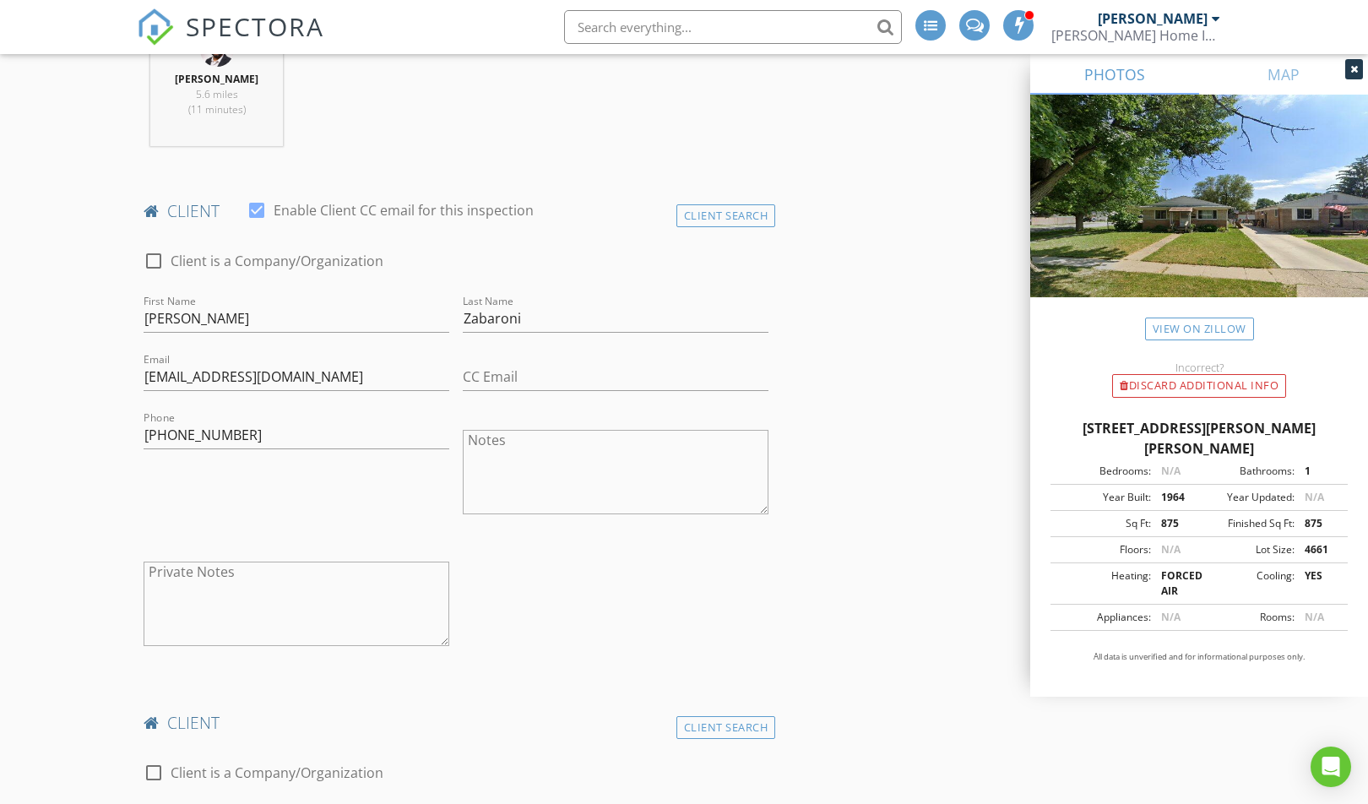
scroll to position [675, 0]
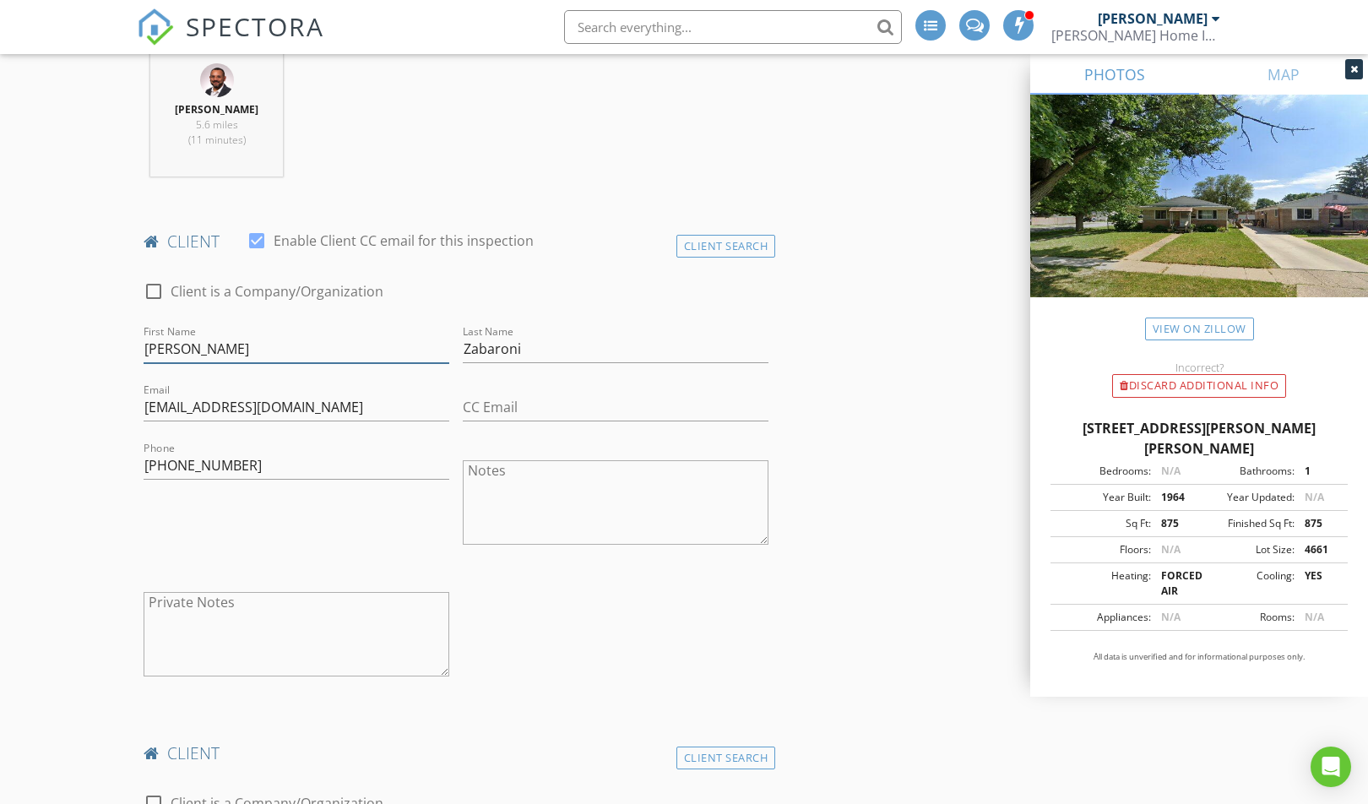
click at [179, 348] on input "[PERSON_NAME]" at bounding box center [297, 349] width 306 height 28
drag, startPoint x: 147, startPoint y: 409, endPoint x: 202, endPoint y: 416, distance: 55.4
click at [202, 416] on input "[EMAIL_ADDRESS][DOMAIN_NAME]" at bounding box center [297, 407] width 306 height 28
click at [143, 530] on div "Phone 586-854-7793" at bounding box center [296, 504] width 319 height 132
click at [173, 355] on input "[PERSON_NAME]" at bounding box center [297, 349] width 306 height 28
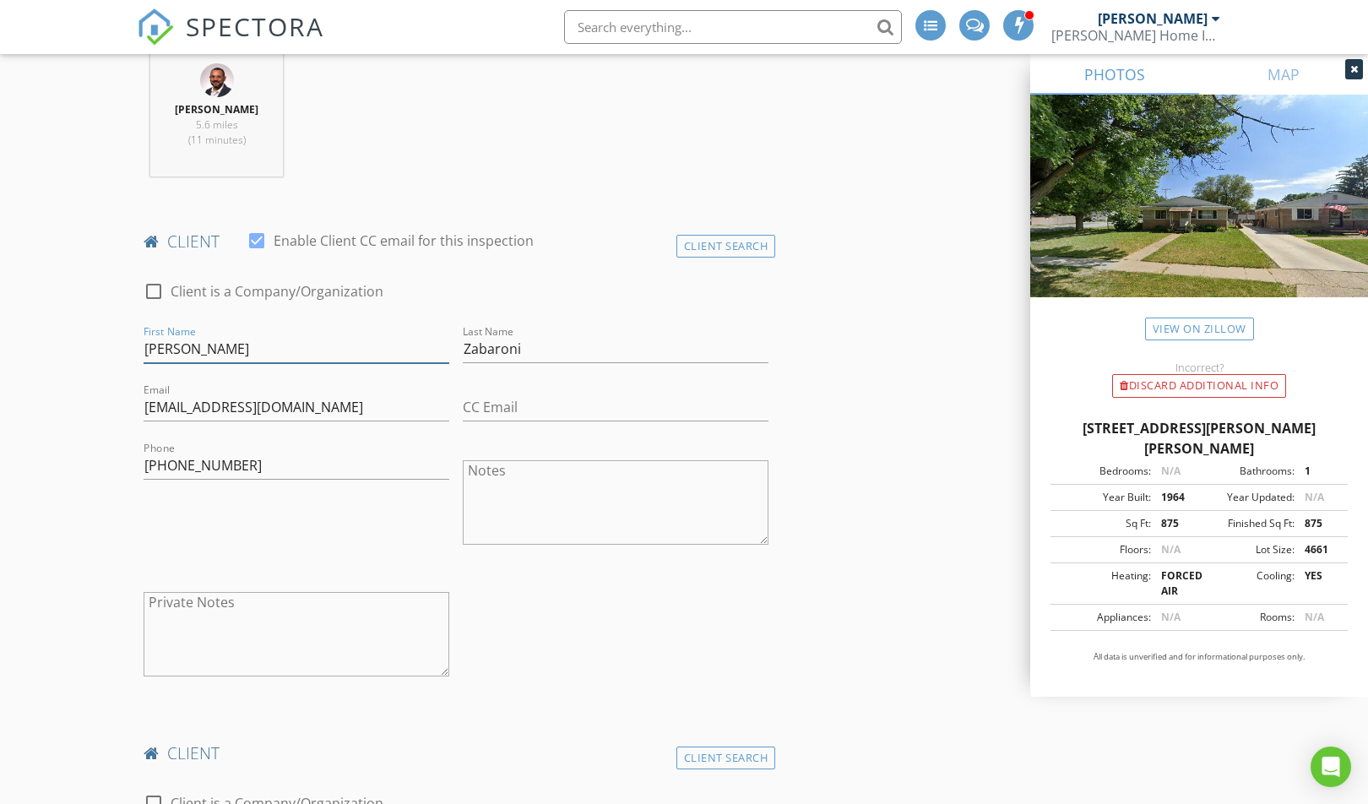
type input "[PERSON_NAME]"
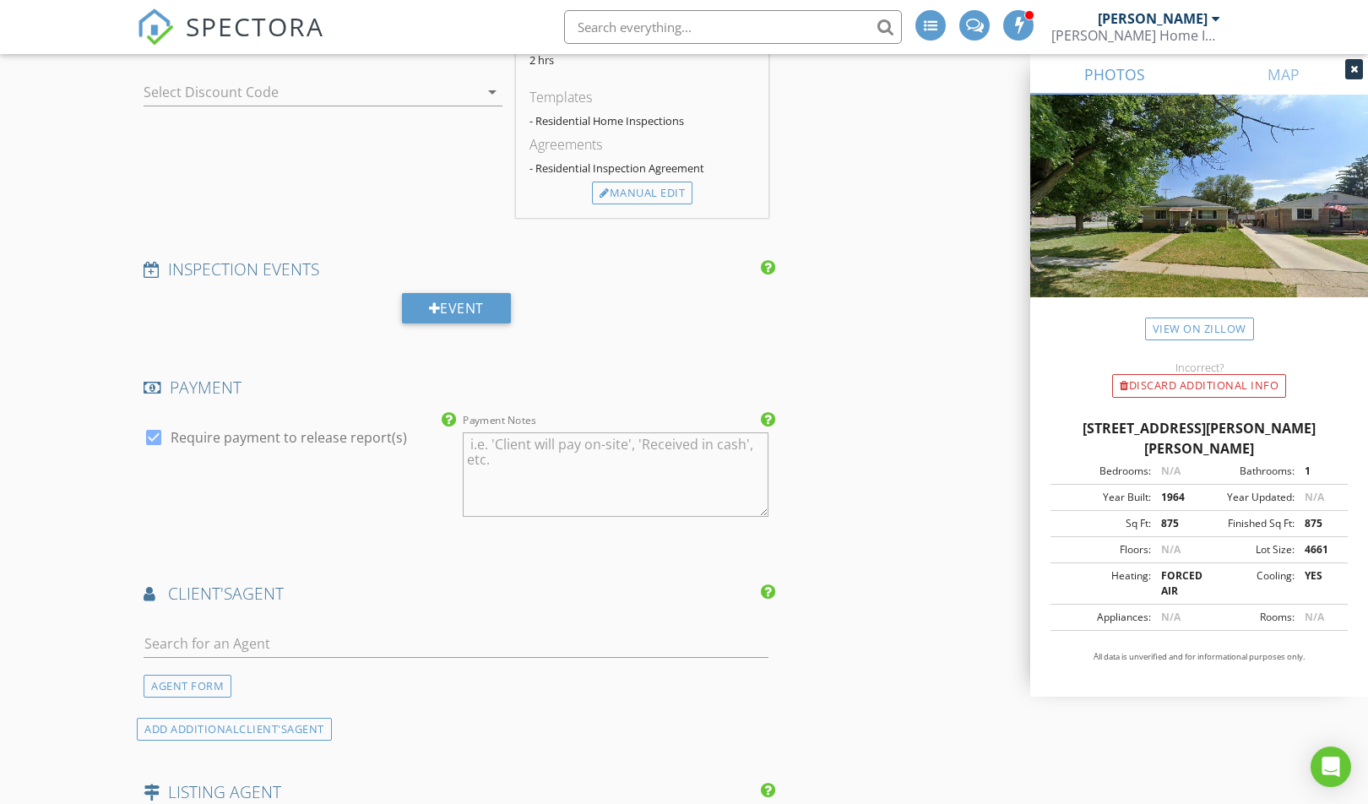
scroll to position [2111, 0]
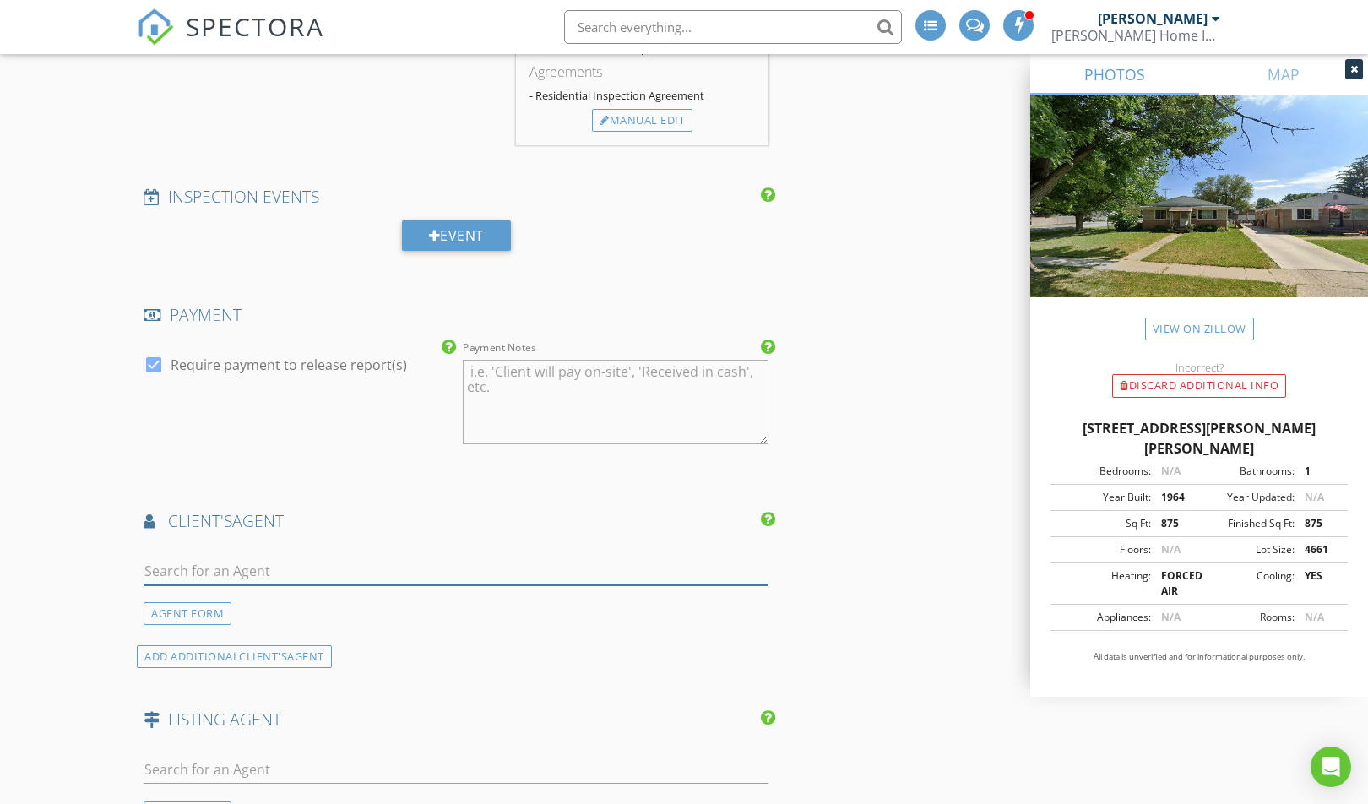
click at [286, 564] on input "text" at bounding box center [456, 571] width 625 height 28
type input "jessica"
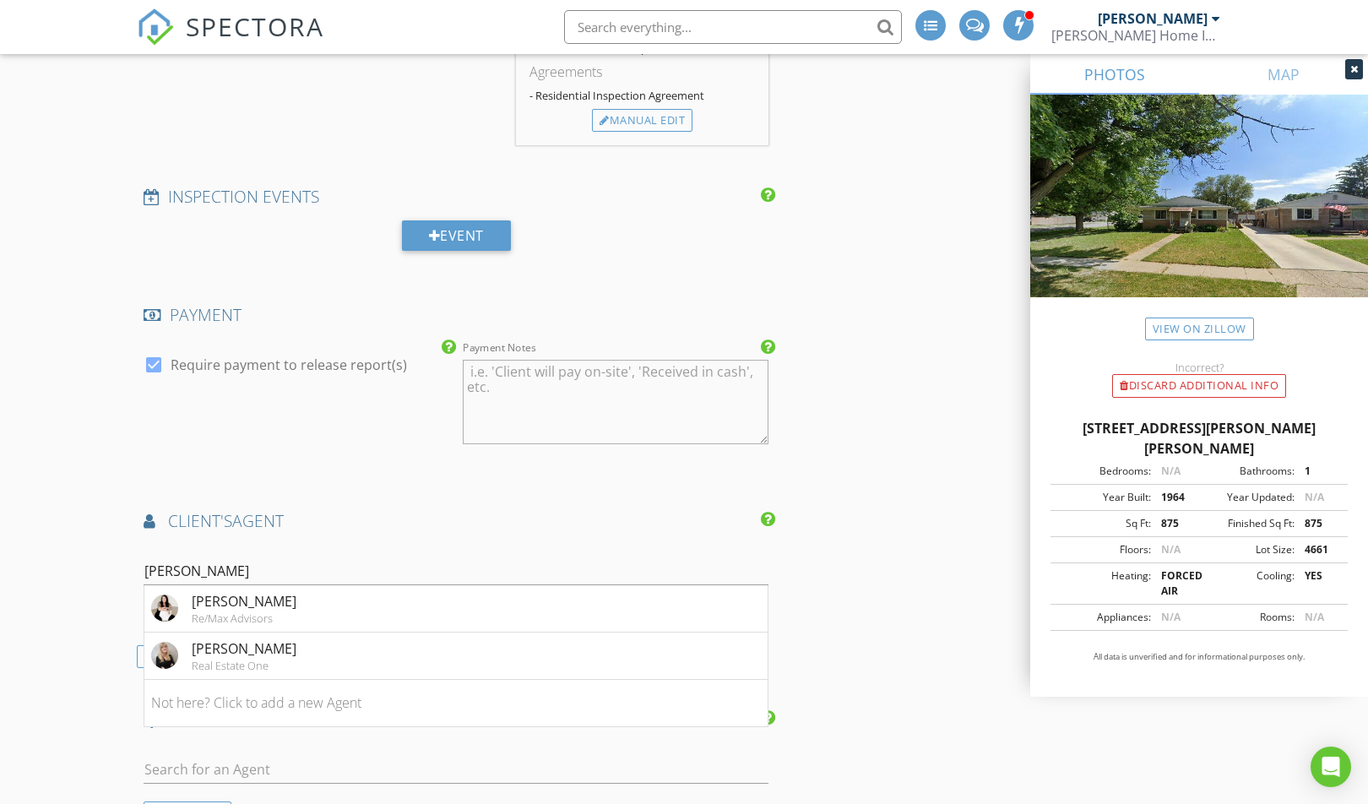
click at [249, 606] on div "[PERSON_NAME]" at bounding box center [244, 601] width 105 height 20
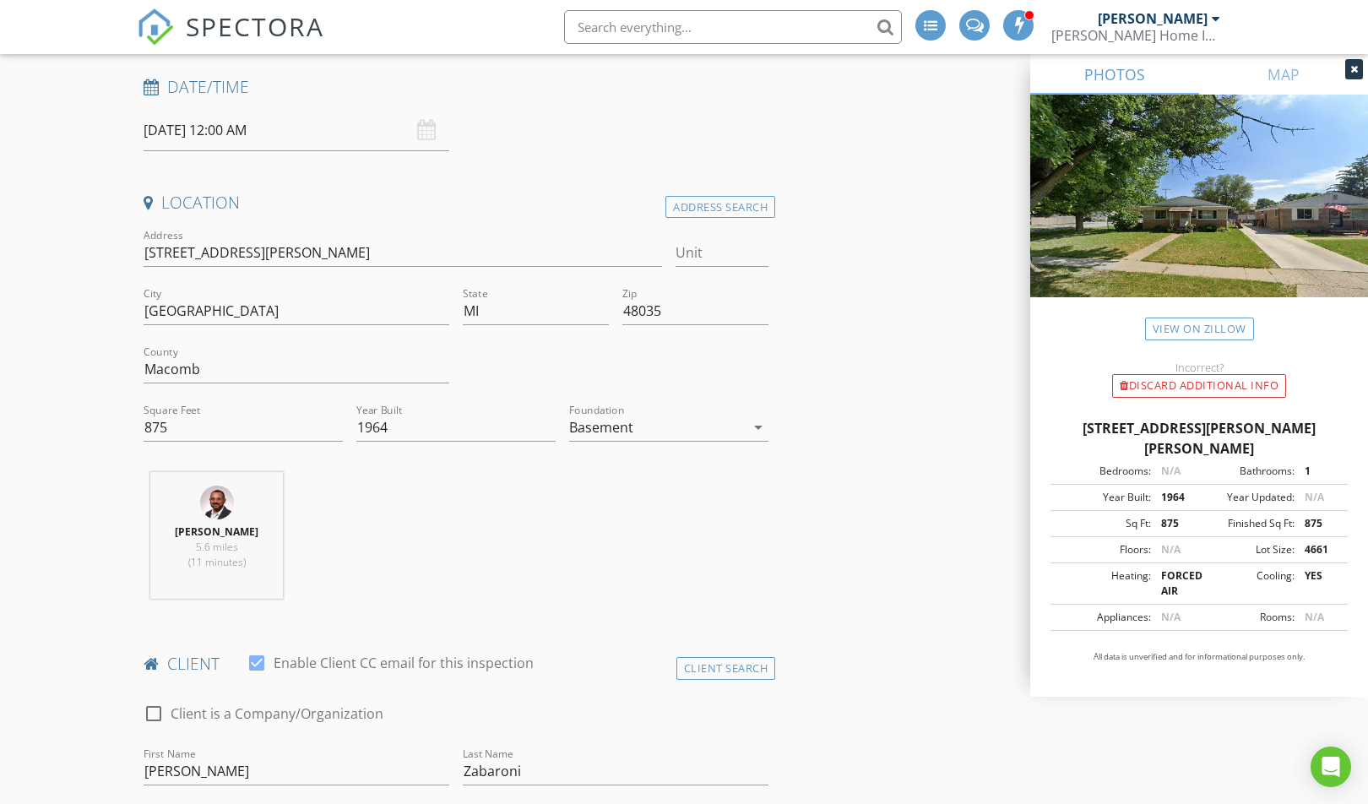
scroll to position [169, 0]
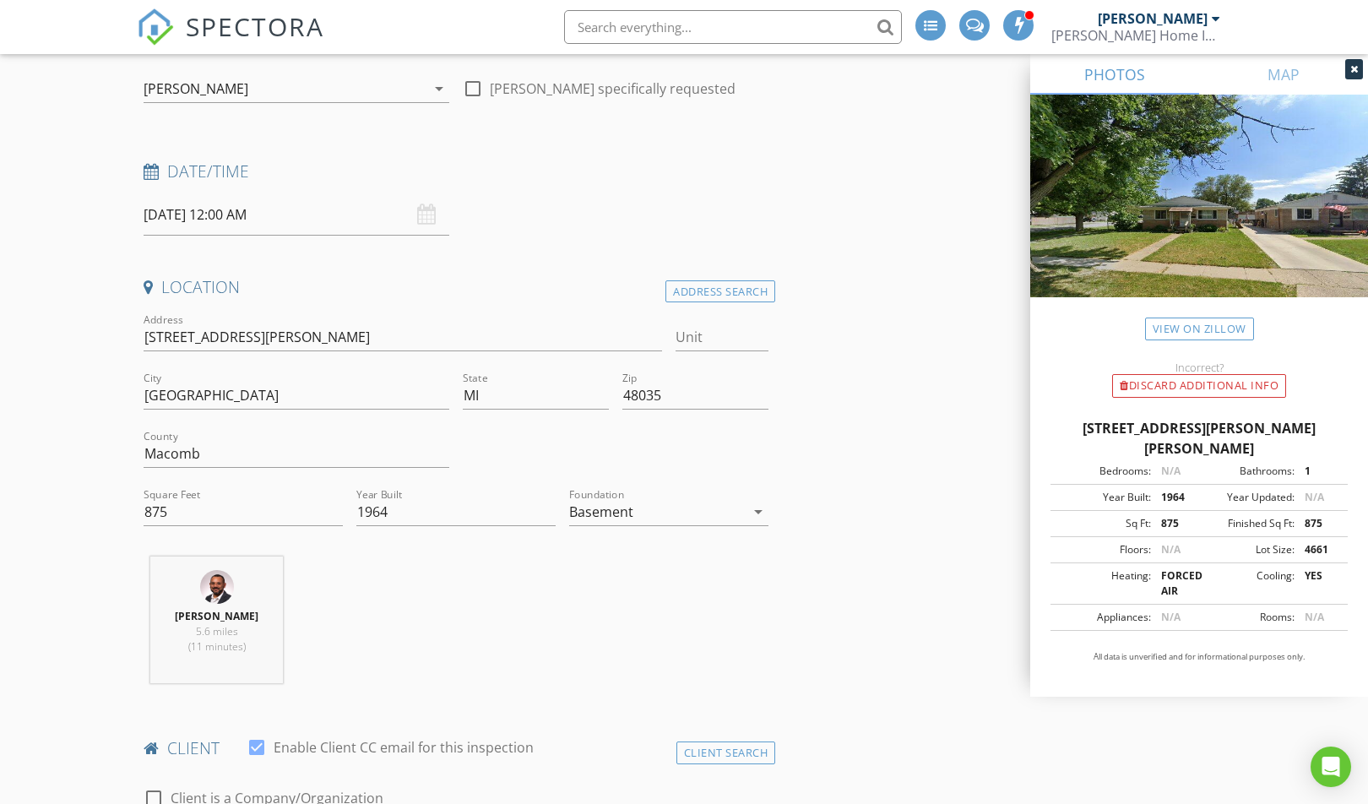
click at [236, 215] on input "08/31/2025 12:00 AM" at bounding box center [297, 214] width 306 height 41
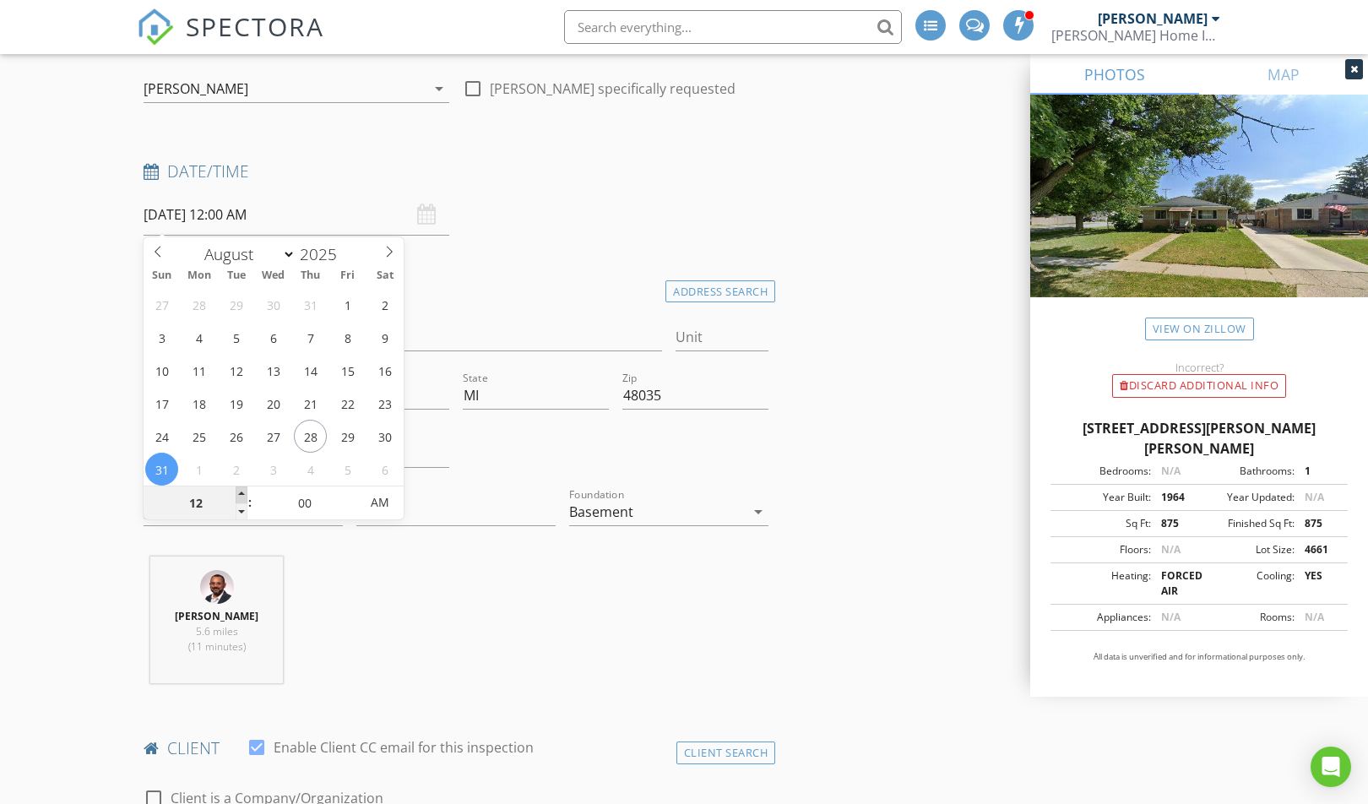
type input "01"
type input "08/31/2025 1:00 AM"
click at [242, 500] on span at bounding box center [242, 494] width 12 height 17
type input "02"
type input "08/31/2025 2:00 AM"
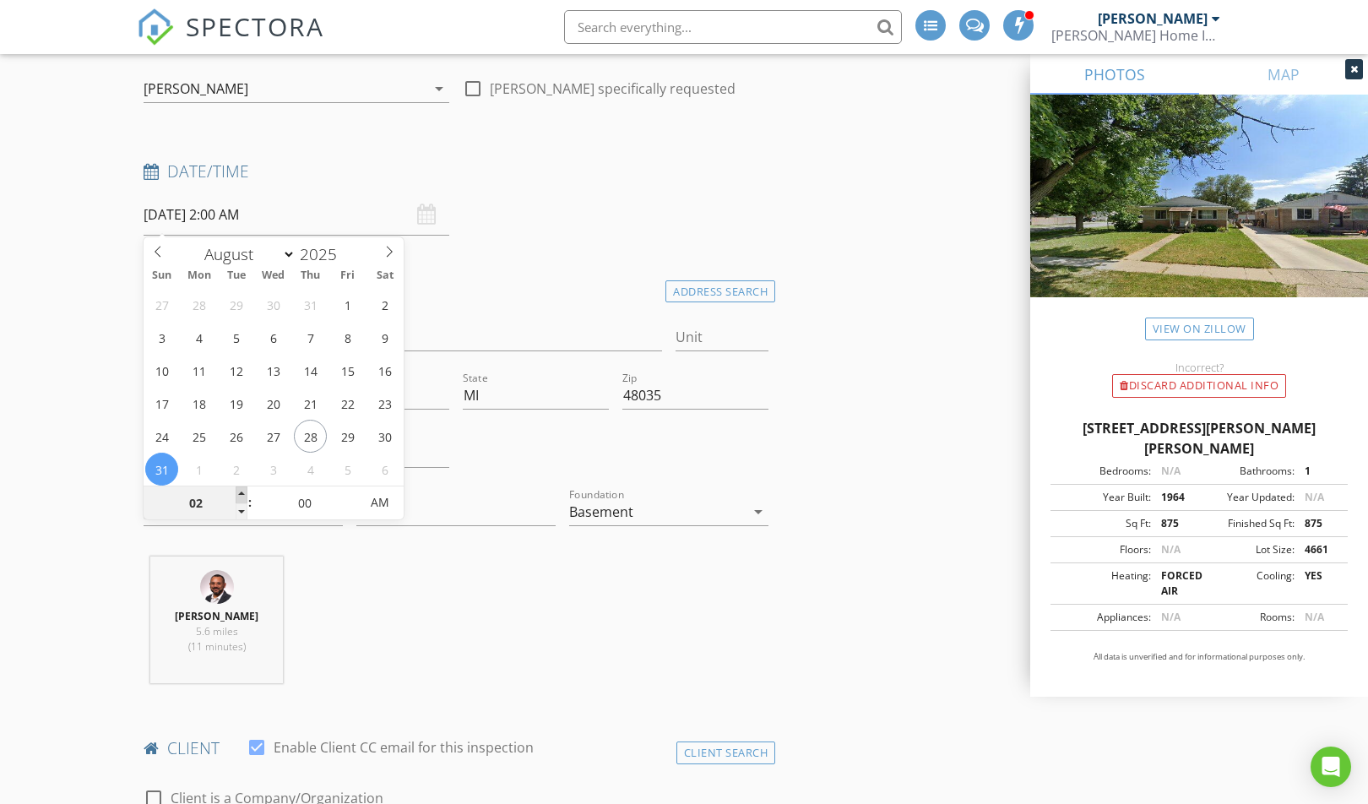
click at [242, 499] on span at bounding box center [242, 494] width 12 height 17
type input "03"
type input "08/31/2025 3:00 AM"
click at [242, 498] on span at bounding box center [242, 494] width 12 height 17
type input "04"
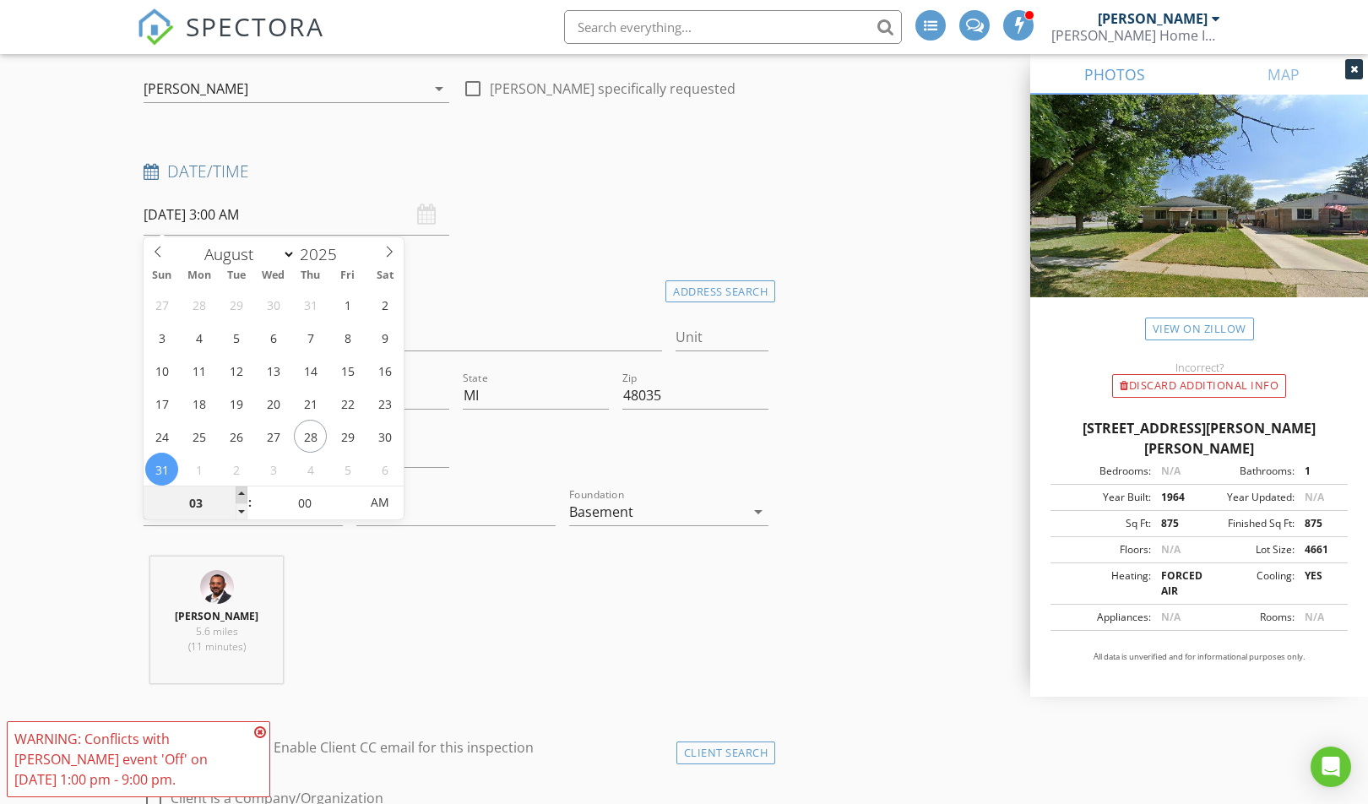
type input "08/31/2025 4:00 AM"
click at [242, 498] on span at bounding box center [242, 494] width 12 height 17
type input "05"
click at [242, 498] on span at bounding box center [242, 494] width 12 height 17
type input "[DATE] 5:00 PM"
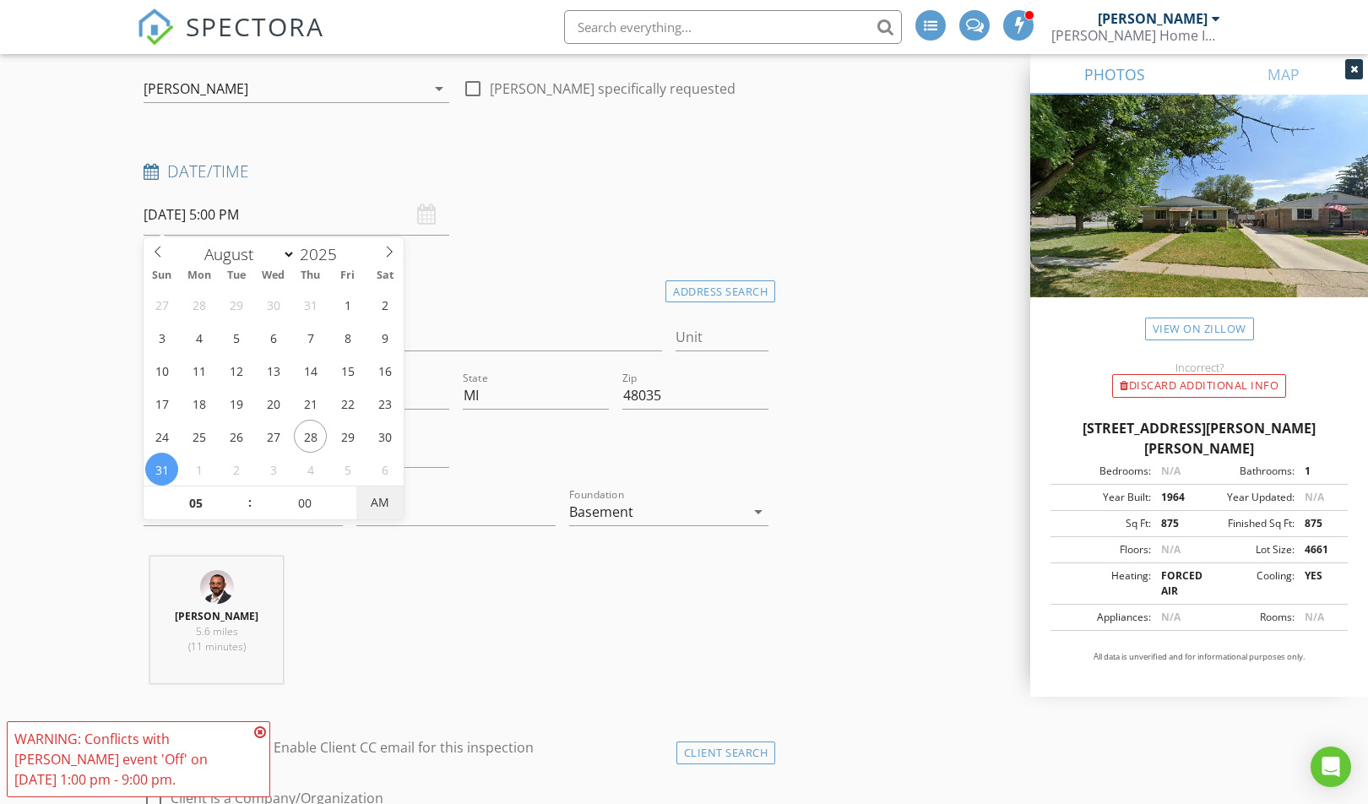
click at [374, 507] on span "AM" at bounding box center [379, 503] width 46 height 34
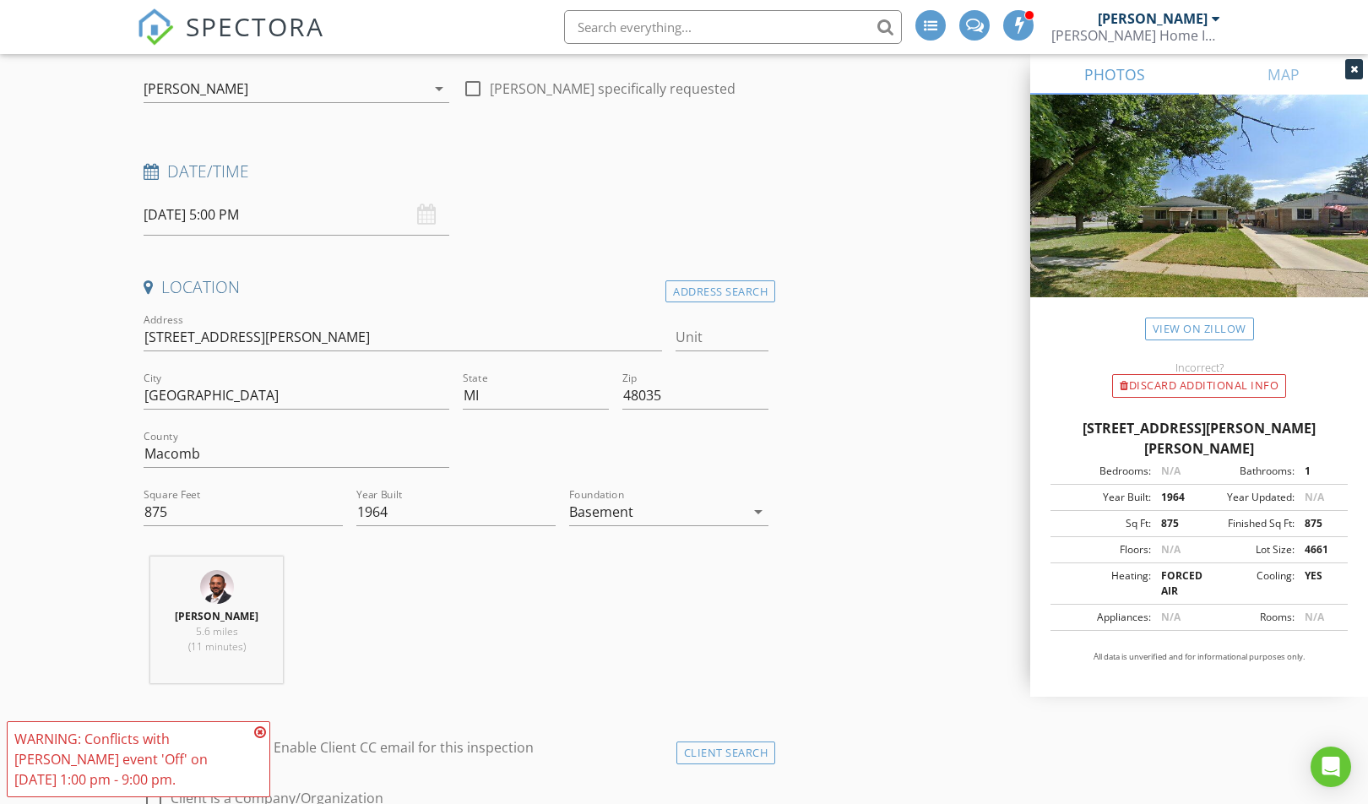
click at [259, 729] on icon at bounding box center [260, 732] width 12 height 14
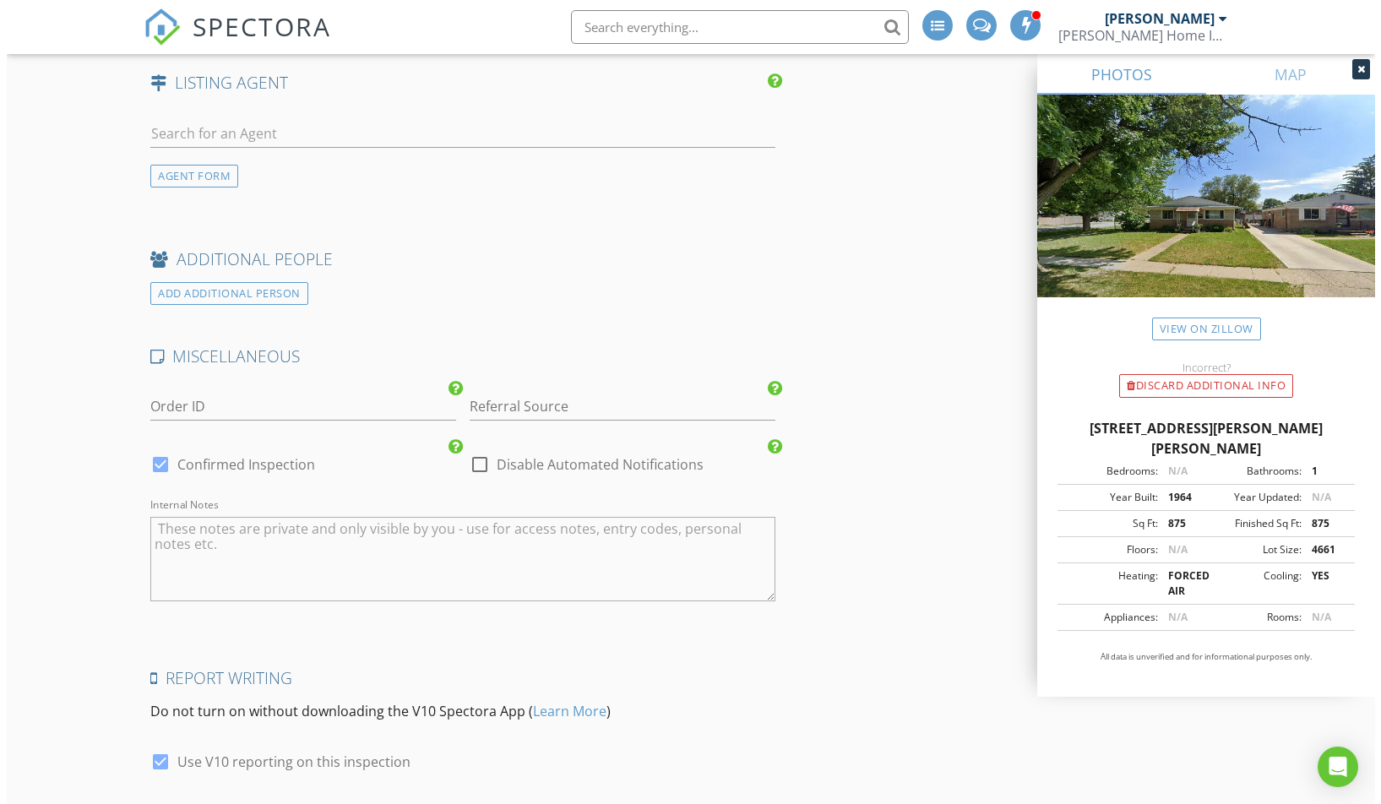
scroll to position [3259, 0]
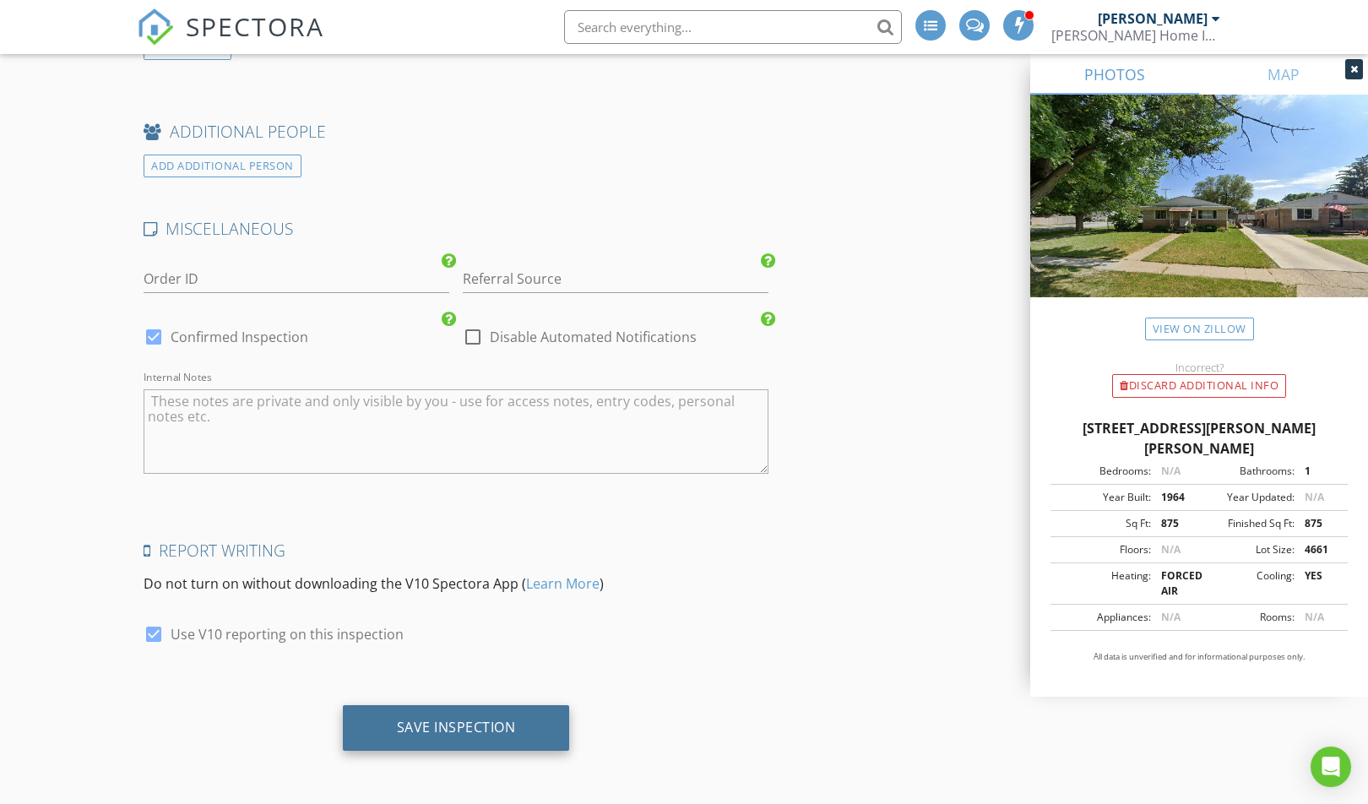
click at [448, 724] on div "Save Inspection" at bounding box center [456, 727] width 119 height 17
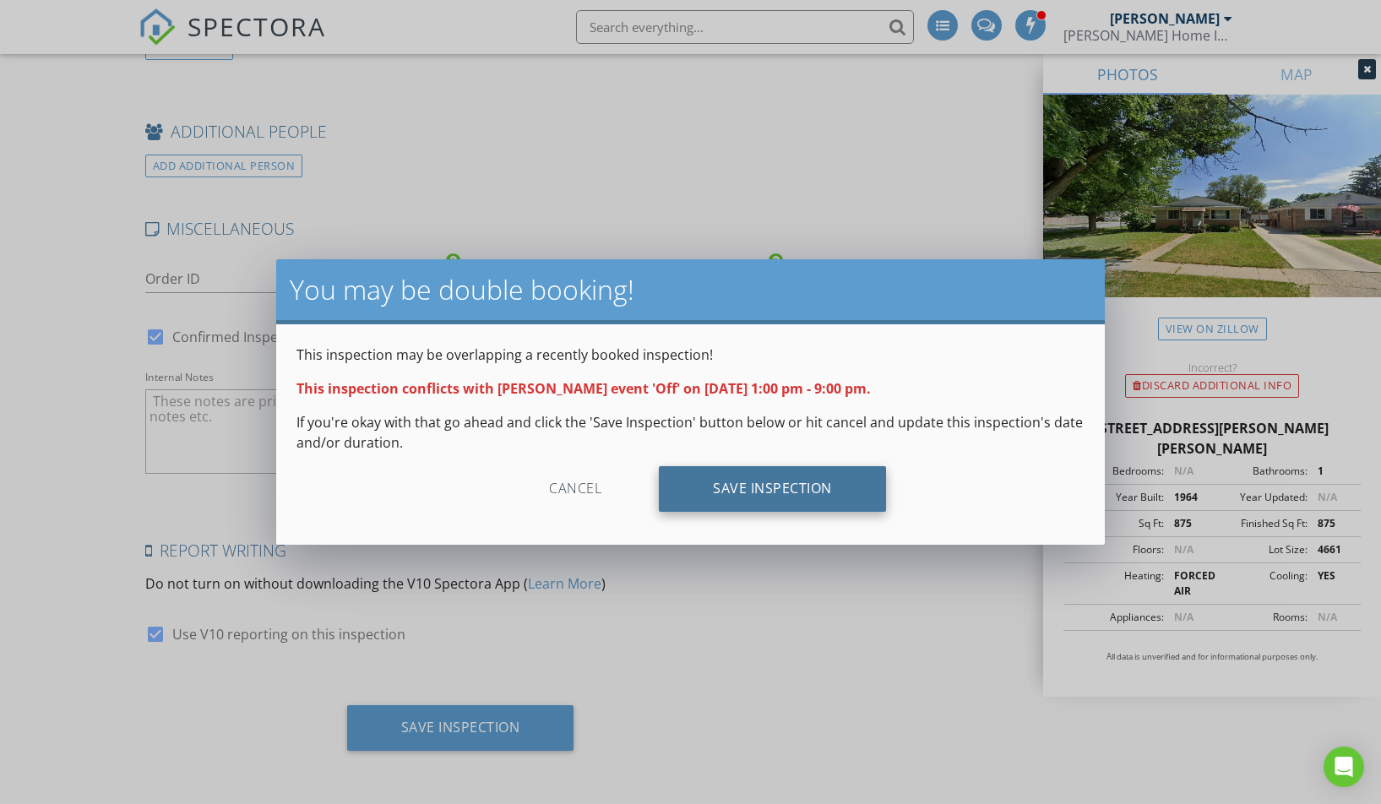
click at [808, 488] on div "Save Inspection" at bounding box center [772, 489] width 227 height 46
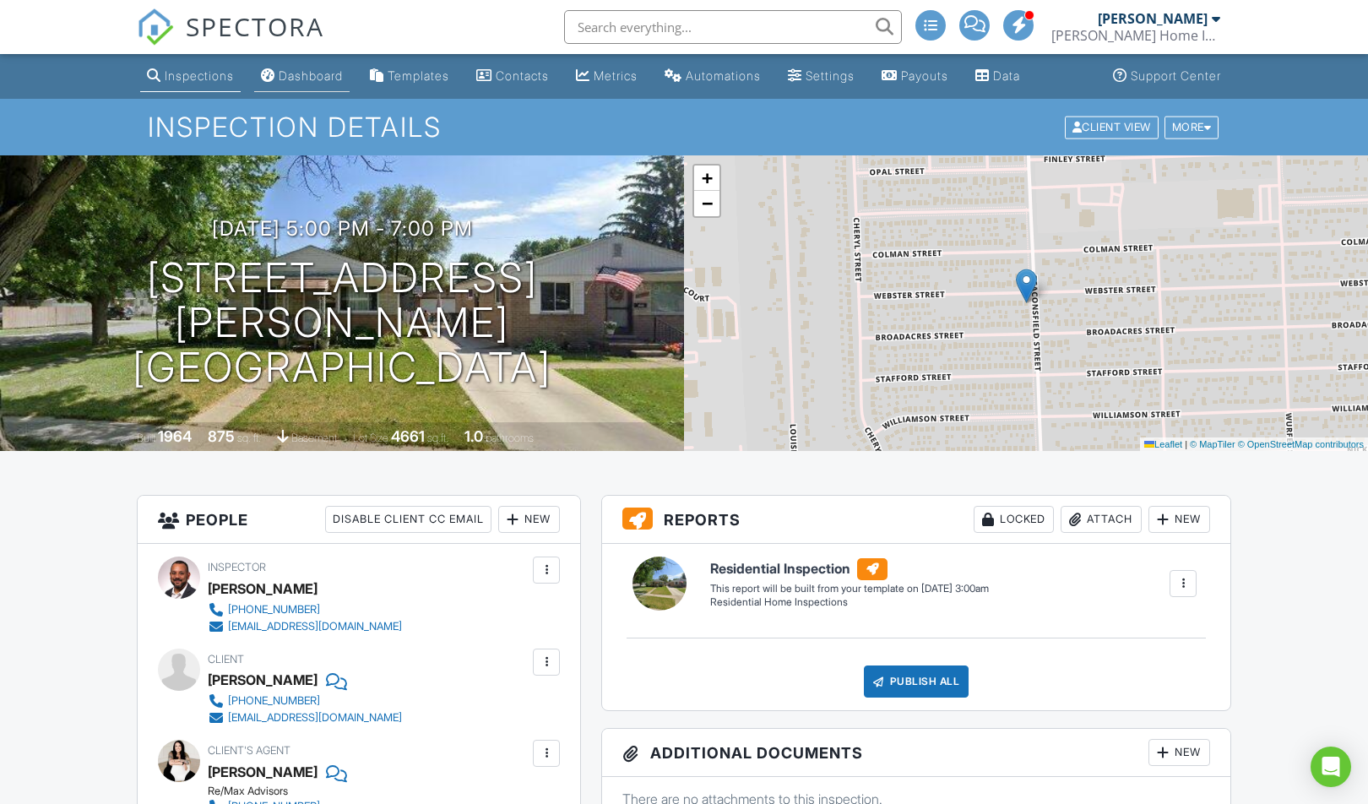
click at [323, 84] on link "Dashboard" at bounding box center [301, 76] width 95 height 31
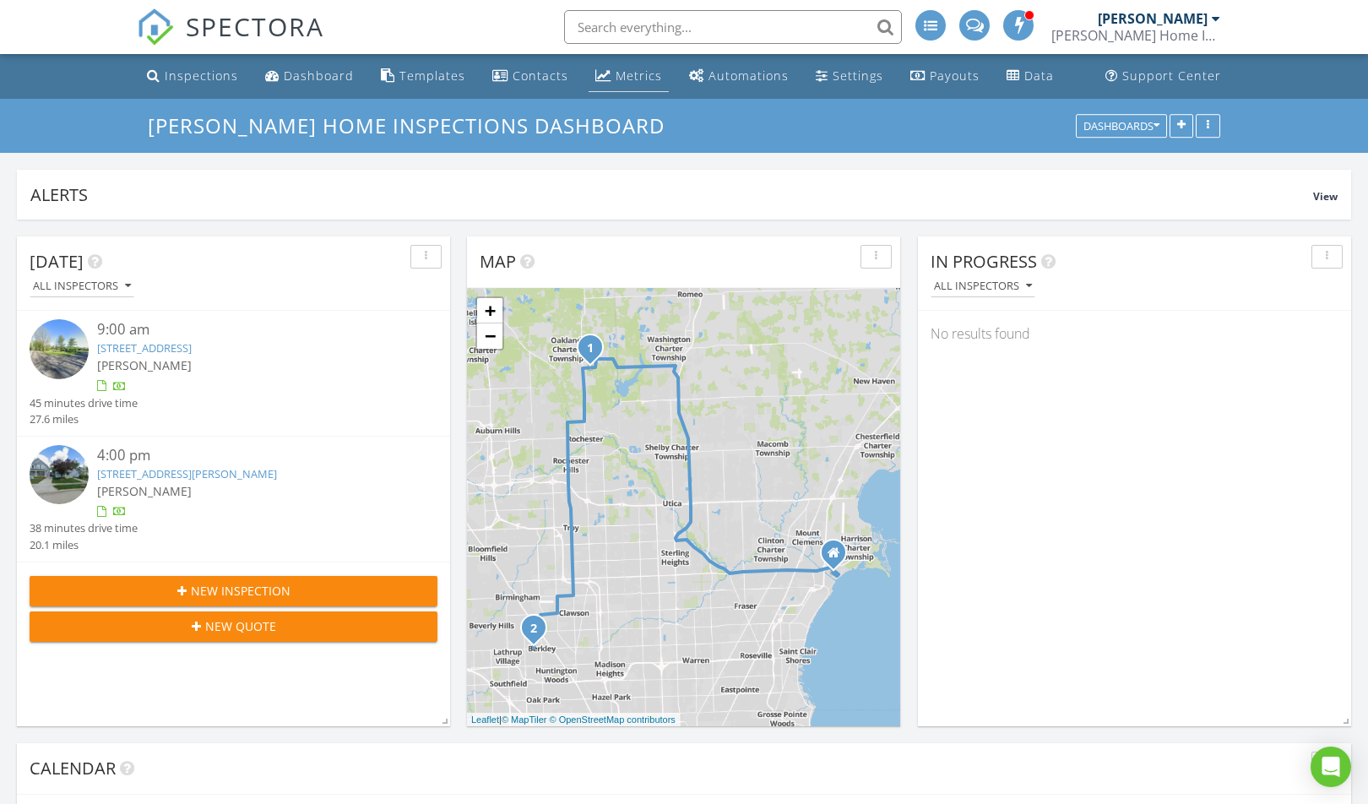
click at [593, 84] on link "Metrics" at bounding box center [629, 76] width 80 height 31
